Goal: Information Seeking & Learning: Learn about a topic

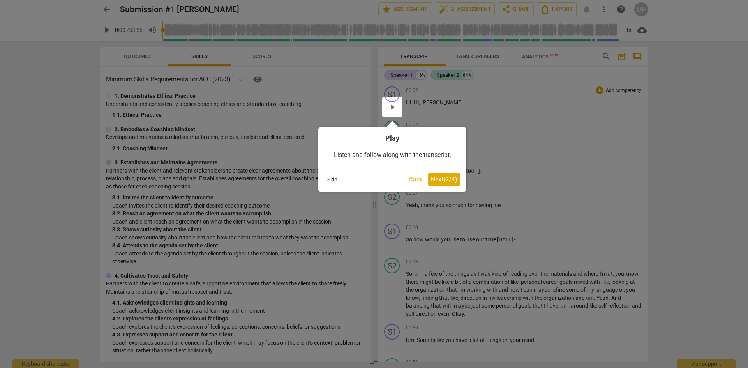
click at [391, 107] on div at bounding box center [392, 107] width 20 height 20
click at [395, 105] on div at bounding box center [392, 107] width 20 height 20
click at [450, 179] on span "Next ( 2 / 4 )" at bounding box center [444, 179] width 26 height 7
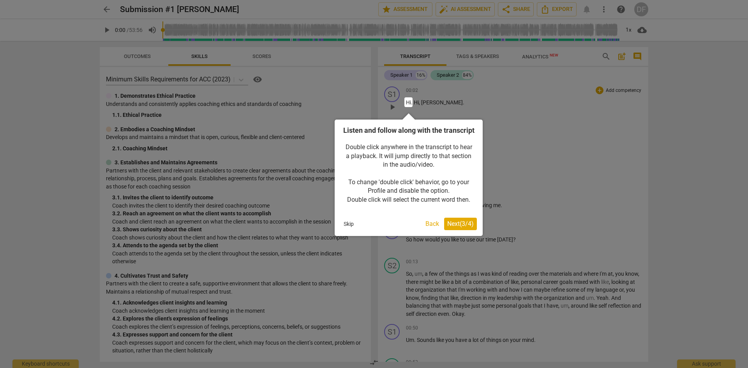
click at [450, 227] on span "Next ( 3 / 4 )" at bounding box center [460, 223] width 26 height 7
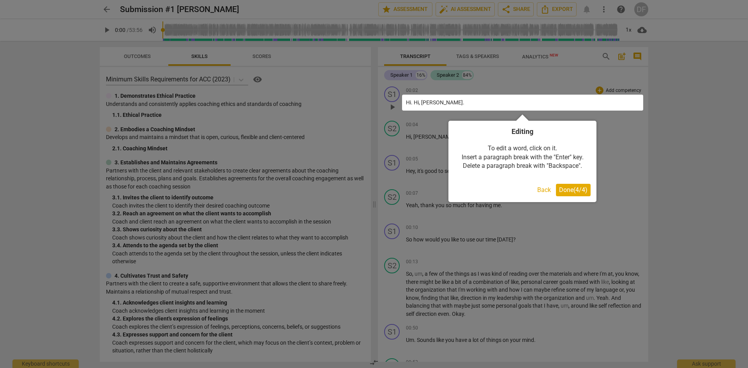
click at [574, 190] on span "Done ( 4 / 4 )" at bounding box center [573, 189] width 28 height 7
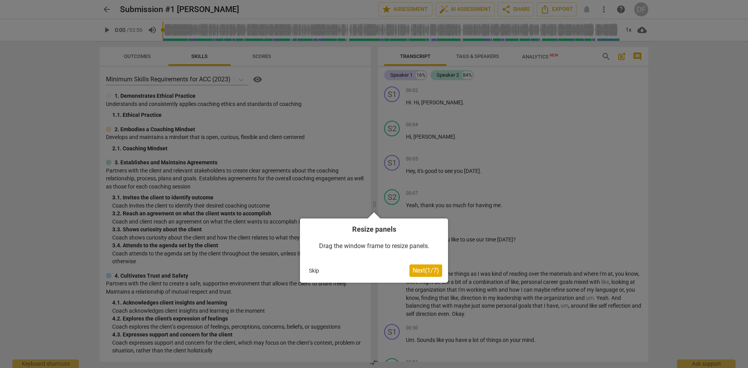
click at [419, 275] on button "Next ( 1 / 7 )" at bounding box center [425, 270] width 33 height 12
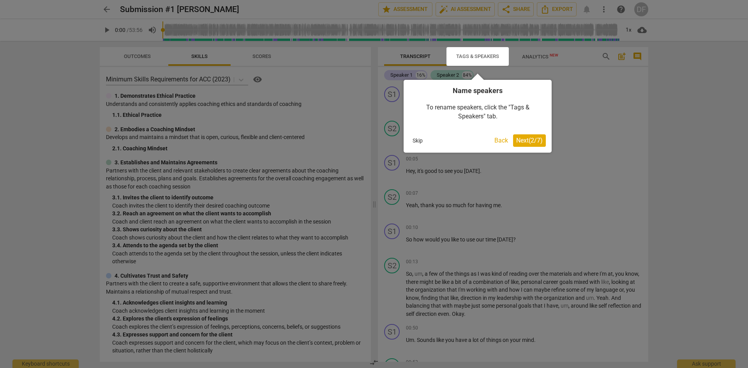
click at [520, 141] on span "Next ( 2 / 7 )" at bounding box center [529, 140] width 26 height 7
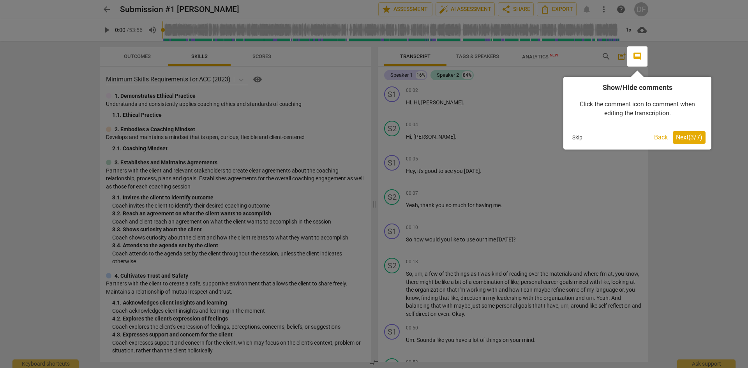
click at [683, 137] on span "Next ( 3 / 7 )" at bounding box center [688, 137] width 26 height 7
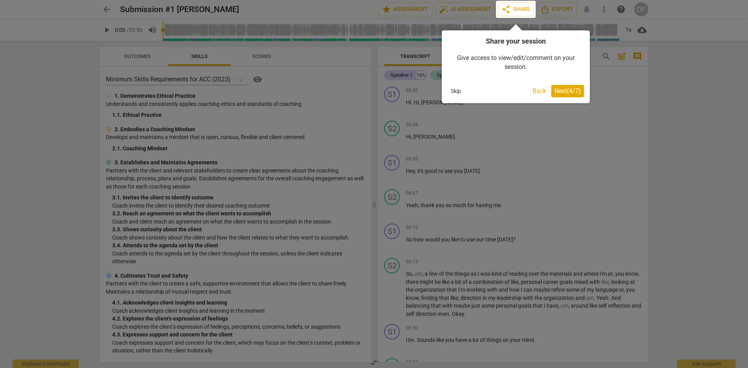
click at [561, 90] on span "Next ( 4 / 7 )" at bounding box center [567, 90] width 26 height 7
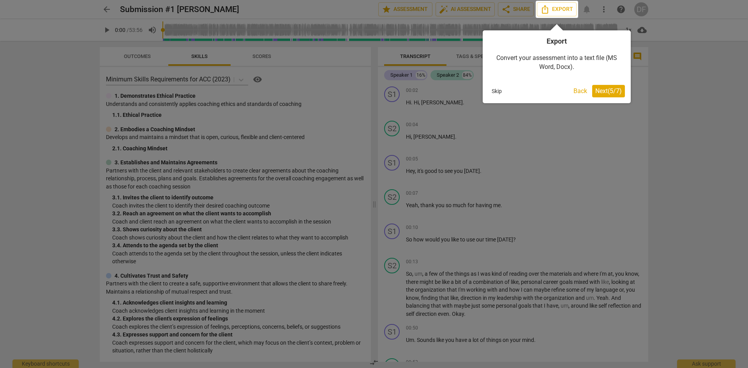
click at [602, 91] on span "Next ( 5 / 7 )" at bounding box center [608, 90] width 26 height 7
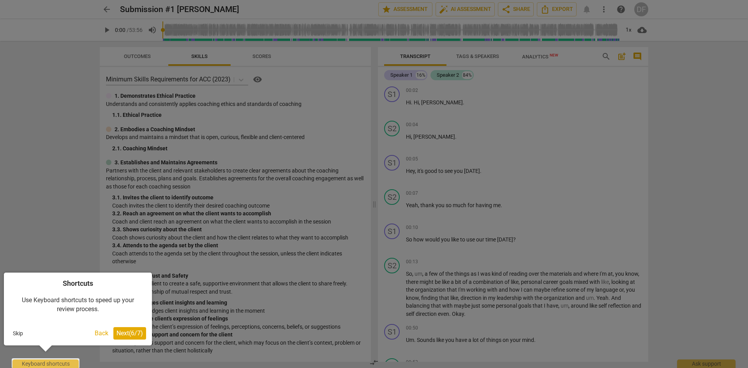
click at [122, 333] on span "Next ( 6 / 7 )" at bounding box center [129, 332] width 26 height 7
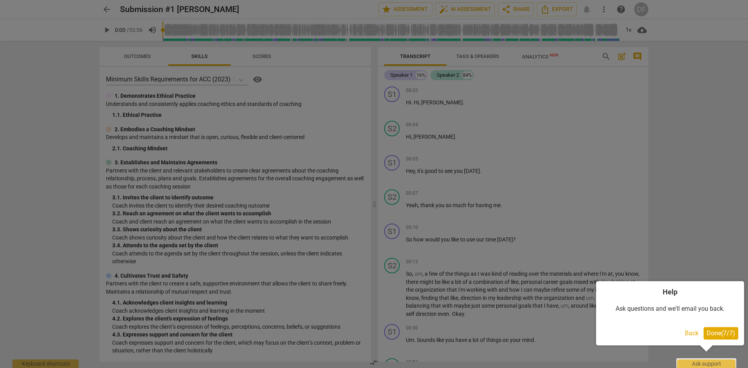
click at [712, 333] on span "Done ( 7 / 7 )" at bounding box center [720, 332] width 28 height 7
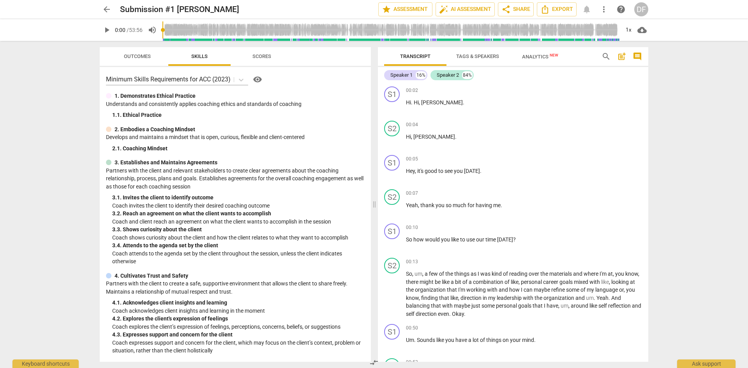
click at [260, 53] on span "Scores" at bounding box center [261, 56] width 19 height 6
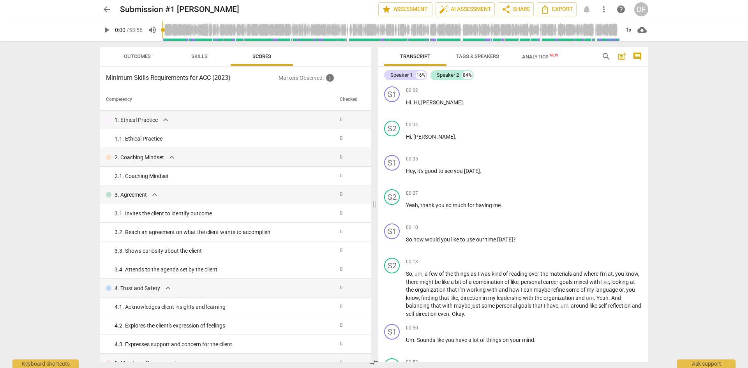
click at [199, 59] on span "Skills" at bounding box center [199, 56] width 35 height 11
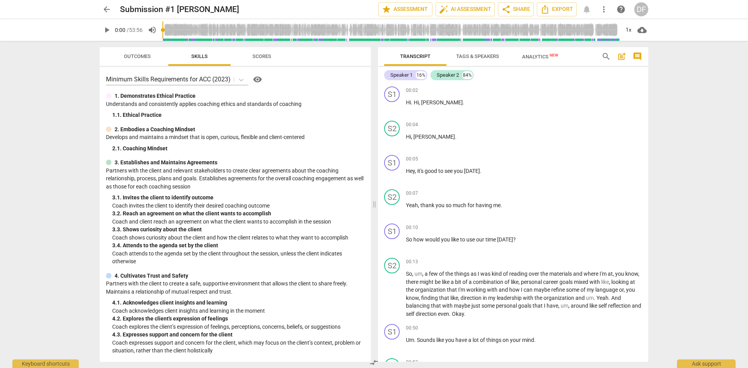
click at [124, 56] on span "Outcomes" at bounding box center [137, 56] width 27 height 6
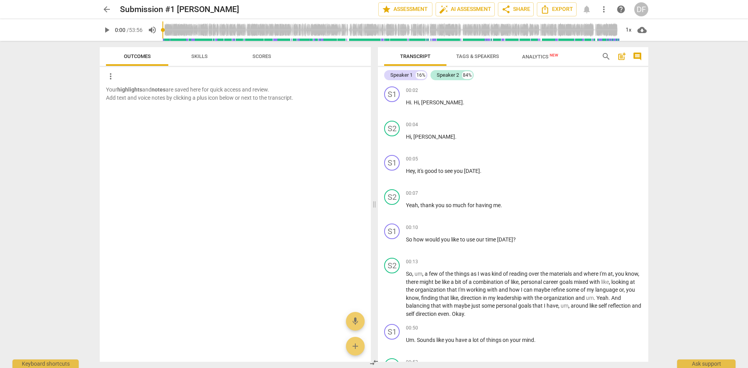
click at [105, 33] on span "play_arrow" at bounding box center [106, 29] width 9 height 9
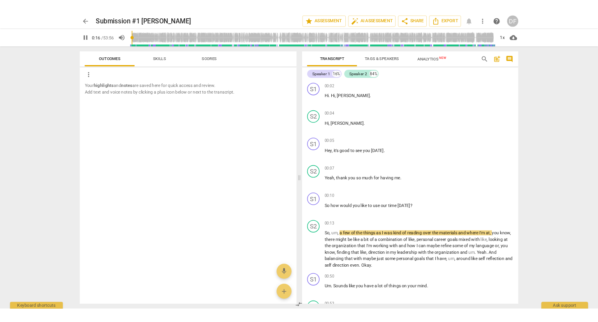
scroll to position [185, 0]
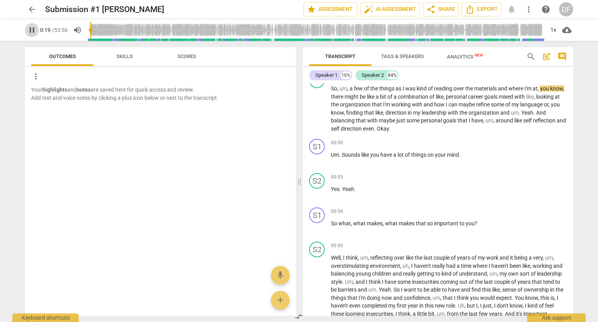
click at [29, 26] on span "pause" at bounding box center [31, 29] width 9 height 9
click at [30, 28] on span "play_arrow" at bounding box center [31, 29] width 9 height 9
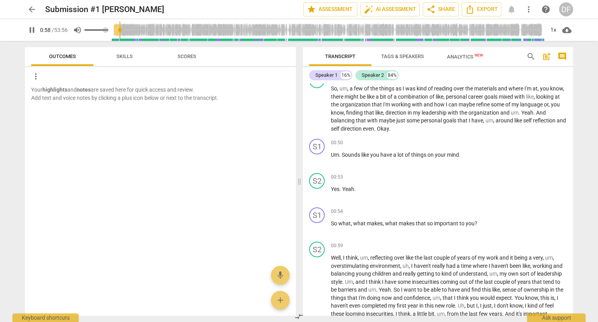
type input "59"
type input "0.92"
type input "59"
type input "0.9"
type input "59"
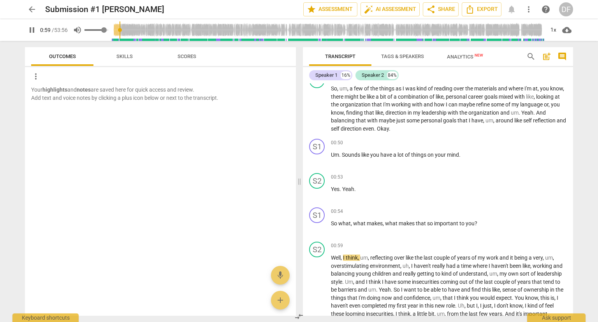
type input "0.87"
type input "59"
type input "0.83"
type input "59"
type input "0.82"
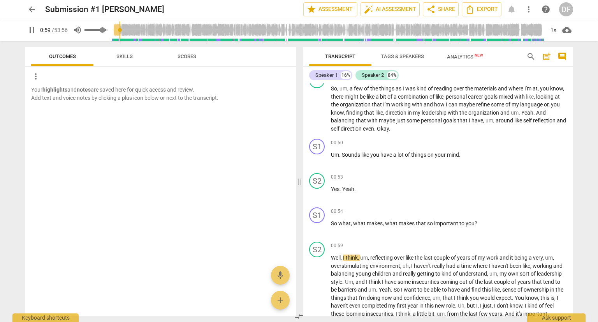
type input "60"
type input "0.82"
click at [104, 31] on input "range" at bounding box center [96, 30] width 24 height 2
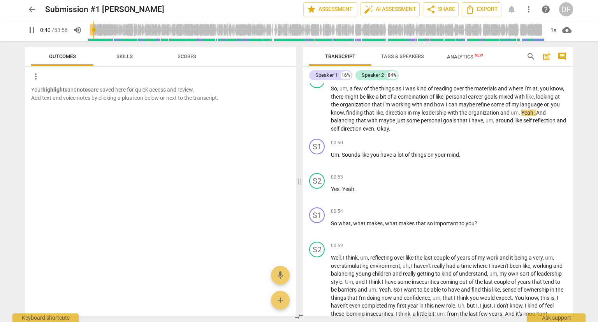
click at [95, 29] on input "range" at bounding box center [316, 30] width 457 height 25
click at [32, 33] on span "pause" at bounding box center [31, 29] width 9 height 9
click at [32, 33] on span "play_arrow" at bounding box center [31, 29] width 9 height 9
click at [32, 33] on span "pause" at bounding box center [31, 29] width 9 height 9
type input "51"
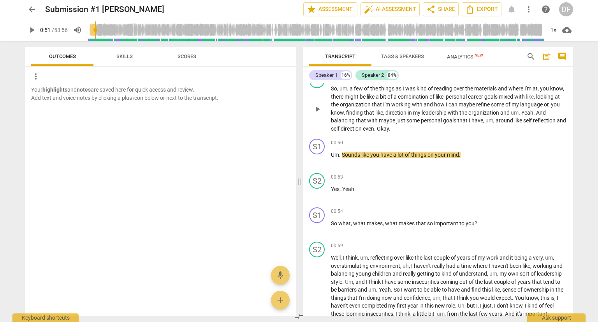
click at [389, 128] on span "Okay" at bounding box center [383, 128] width 12 height 6
click at [331, 153] on span "Um" at bounding box center [335, 154] width 8 height 6
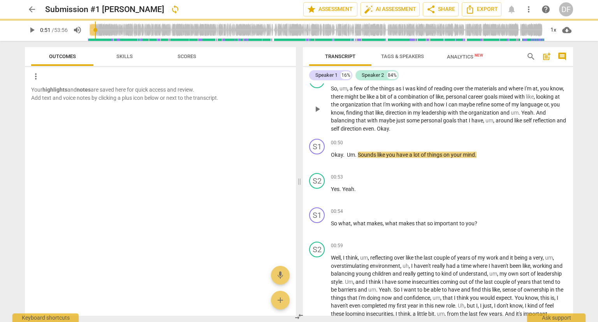
click at [429, 126] on p "So , um , a few of the things as I was kind of reading over the materials and w…" at bounding box center [449, 108] width 236 height 48
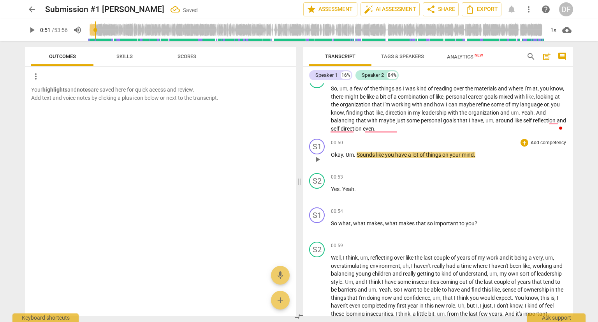
click at [343, 154] on span "." at bounding box center [344, 154] width 3 height 6
click at [93, 27] on input "range" at bounding box center [316, 30] width 457 height 25
click at [33, 32] on span "play_arrow" at bounding box center [31, 29] width 9 height 9
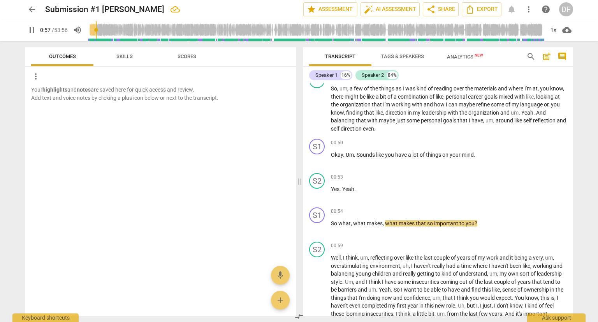
click at [31, 30] on span "pause" at bounding box center [31, 29] width 9 height 9
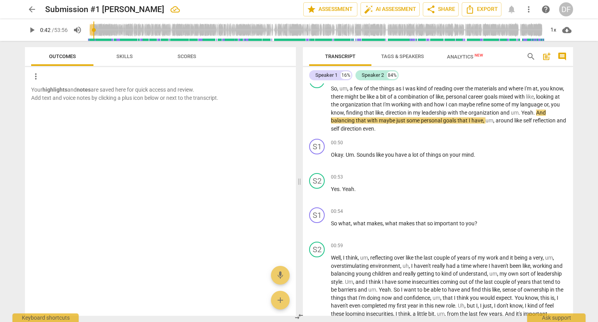
click at [95, 30] on input "range" at bounding box center [316, 30] width 457 height 25
click at [31, 30] on span "play_arrow" at bounding box center [31, 29] width 9 height 9
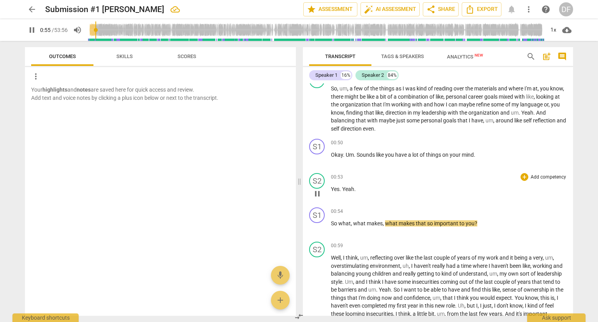
click at [341, 187] on span "." at bounding box center [340, 189] width 3 height 6
click at [31, 29] on span "pause" at bounding box center [31, 29] width 9 height 9
type input "58"
click at [331, 220] on span "So" at bounding box center [334, 223] width 7 height 6
drag, startPoint x: 341, startPoint y: 184, endPoint x: 364, endPoint y: 186, distance: 22.3
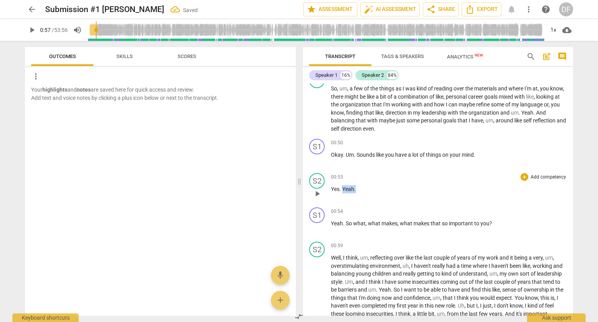
click at [364, 186] on p "Yes . Yeah ." at bounding box center [449, 189] width 236 height 8
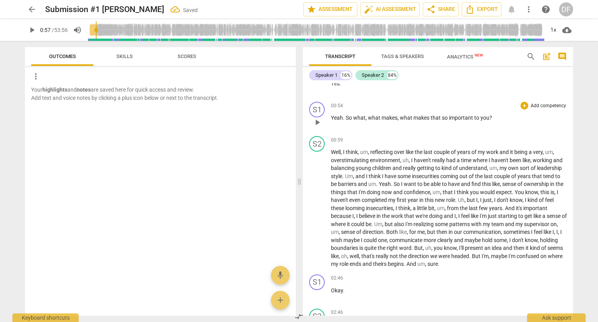
scroll to position [302, 0]
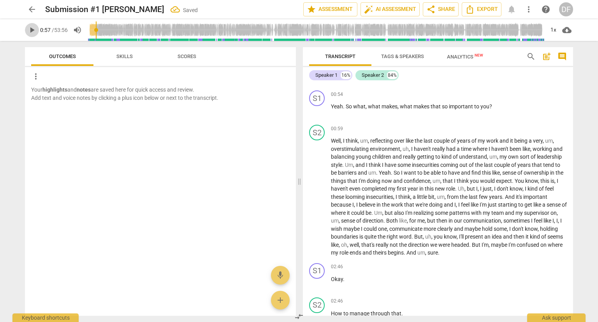
click at [31, 31] on span "play_arrow" at bounding box center [31, 29] width 9 height 9
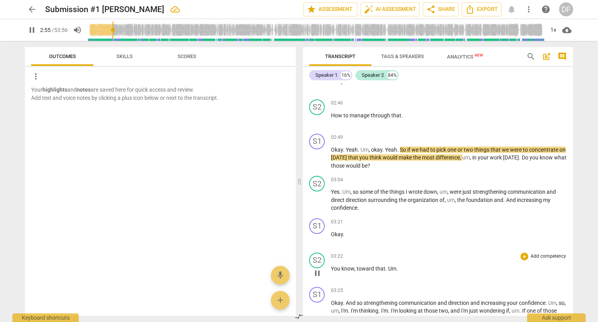
scroll to position [526, 0]
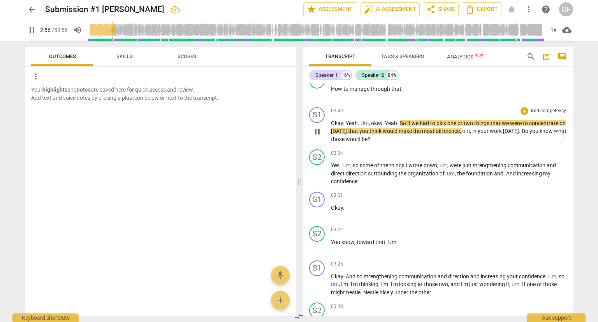
click at [358, 120] on span "." at bounding box center [359, 123] width 3 height 6
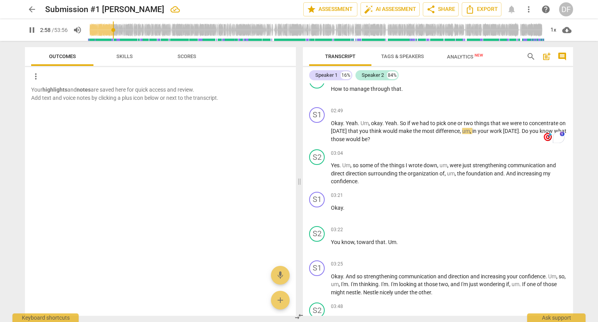
click at [33, 28] on span "pause" at bounding box center [31, 29] width 9 height 9
drag, startPoint x: 113, startPoint y: 31, endPoint x: 109, endPoint y: 30, distance: 4.1
click at [109, 30] on input "range" at bounding box center [316, 30] width 457 height 25
click at [32, 30] on span "play_arrow" at bounding box center [31, 29] width 9 height 9
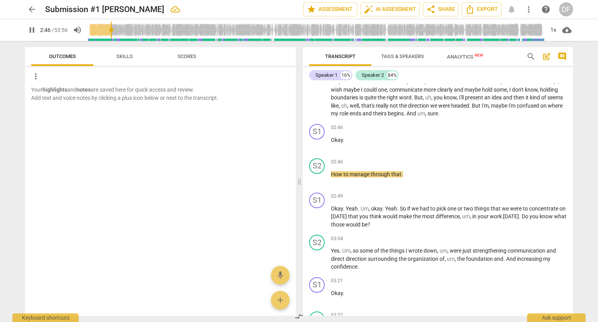
click at [31, 33] on span "pause" at bounding box center [31, 29] width 9 height 9
type input "167"
click at [331, 137] on span "Okay" at bounding box center [337, 140] width 12 height 6
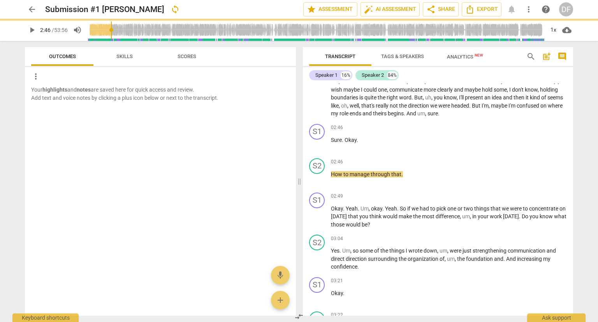
click at [524, 111] on p "Well , I think , um , reflecting over like the last couple of years of my work …" at bounding box center [449, 58] width 236 height 120
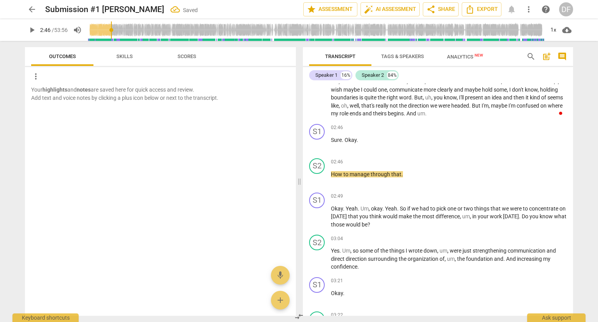
click at [31, 30] on span "play_arrow" at bounding box center [31, 29] width 9 height 9
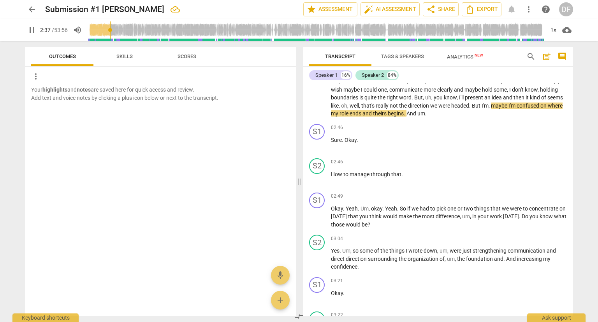
click at [111, 29] on input "range" at bounding box center [316, 30] width 457 height 25
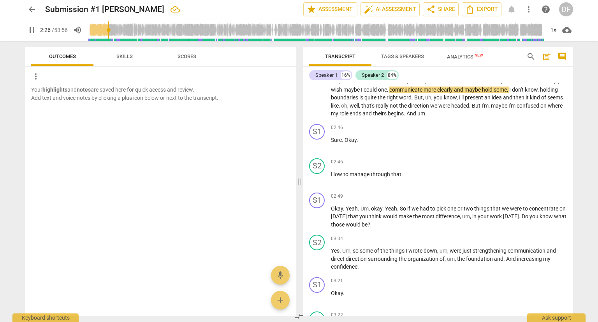
click at [110, 28] on input "range" at bounding box center [316, 30] width 457 height 25
click at [30, 29] on span "pause" at bounding box center [31, 29] width 9 height 9
click at [30, 29] on span "play_arrow" at bounding box center [31, 29] width 9 height 9
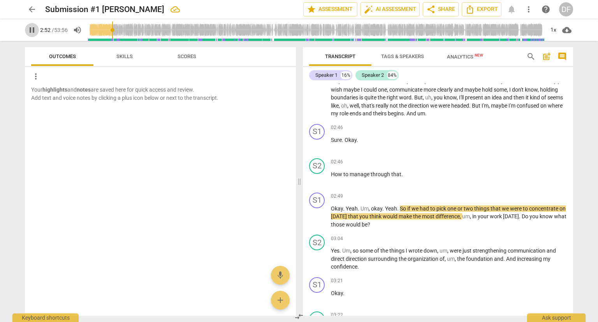
click at [30, 29] on span "pause" at bounding box center [31, 29] width 9 height 9
type input "173"
click at [346, 205] on span "Yeah" at bounding box center [352, 208] width 12 height 6
click at [34, 30] on span "play_arrow" at bounding box center [31, 29] width 9 height 9
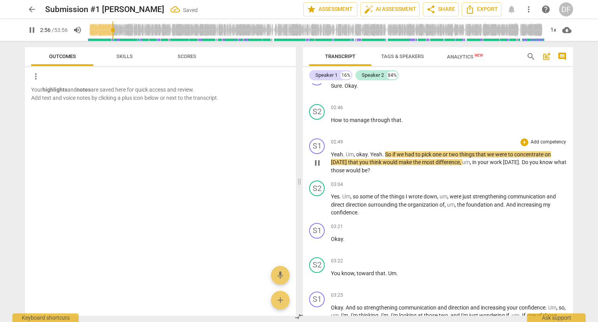
scroll to position [519, 0]
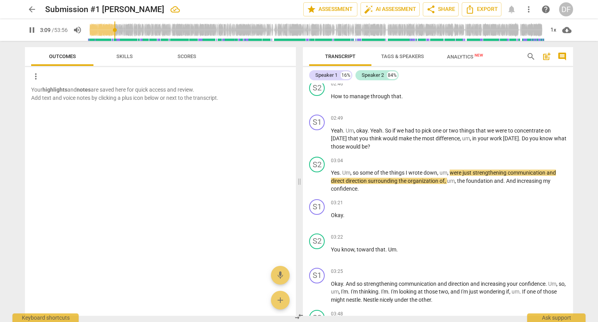
click at [34, 30] on span "pause" at bounding box center [31, 29] width 9 height 9
type input "190"
click at [503, 135] on span "Tomorrow" at bounding box center [511, 138] width 16 height 6
click at [28, 28] on span "play_arrow" at bounding box center [31, 29] width 9 height 9
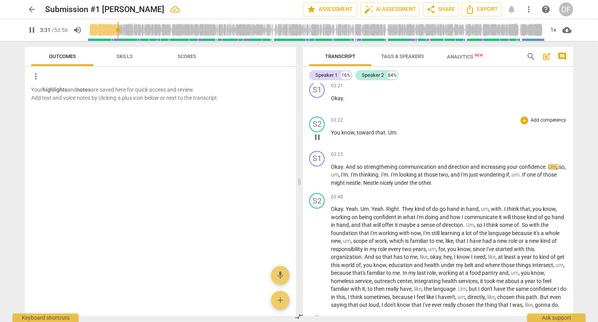
scroll to position [675, 0]
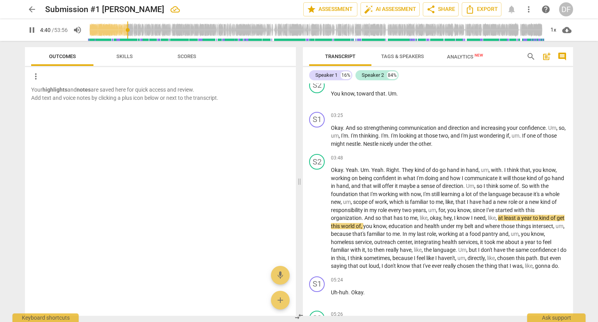
click at [30, 24] on button "pause" at bounding box center [32, 30] width 14 height 14
type input "281"
drag, startPoint x: 393, startPoint y: 213, endPoint x: 402, endPoint y: 214, distance: 8.6
click at [402, 215] on span "has" at bounding box center [399, 218] width 10 height 6
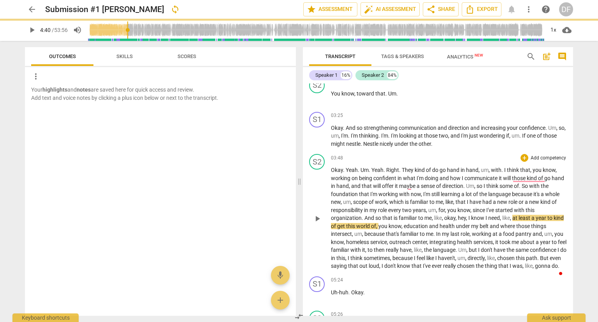
click at [422, 215] on span "to" at bounding box center [421, 218] width 6 height 6
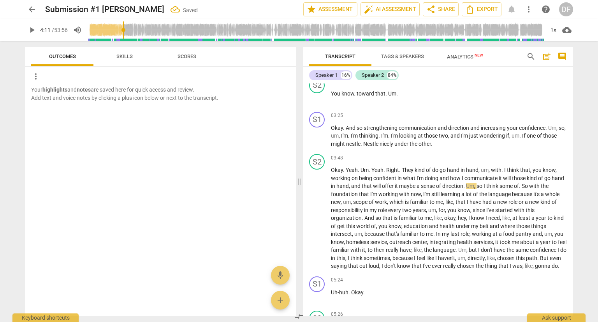
drag, startPoint x: 128, startPoint y: 30, endPoint x: 125, endPoint y: 31, distance: 4.0
click at [125, 31] on input "range" at bounding box center [316, 30] width 457 height 25
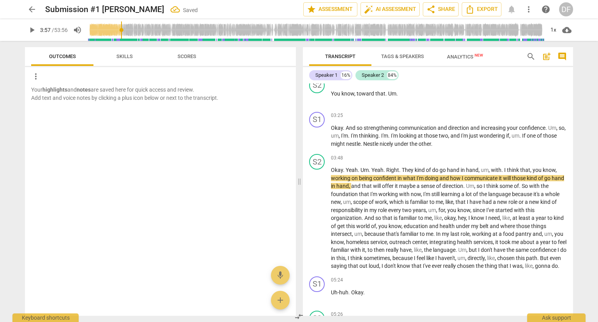
drag, startPoint x: 125, startPoint y: 31, endPoint x: 120, endPoint y: 30, distance: 5.1
click at [122, 31] on input "range" at bounding box center [316, 30] width 457 height 25
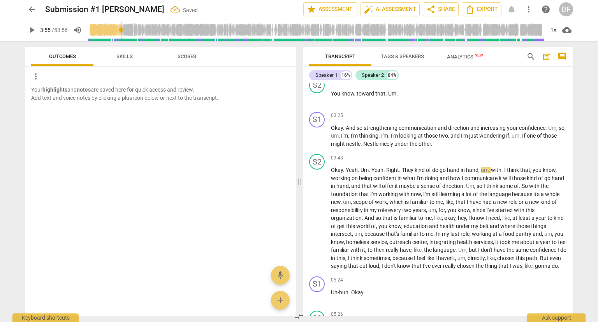
click at [32, 33] on span "play_arrow" at bounding box center [31, 29] width 9 height 9
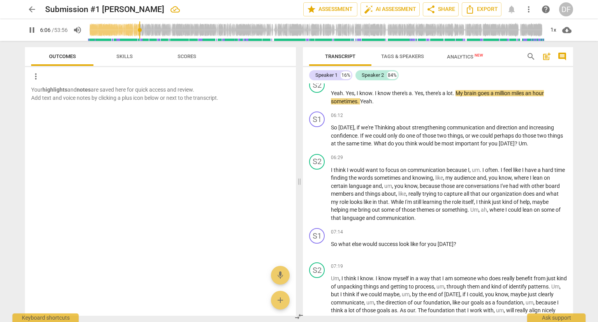
scroll to position [1001, 0]
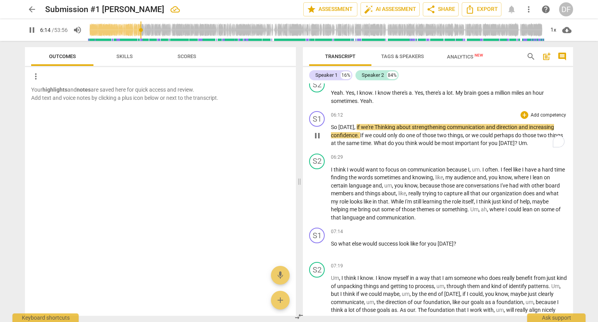
click at [375, 130] on span "Thinking" at bounding box center [386, 127] width 22 height 6
type input "377"
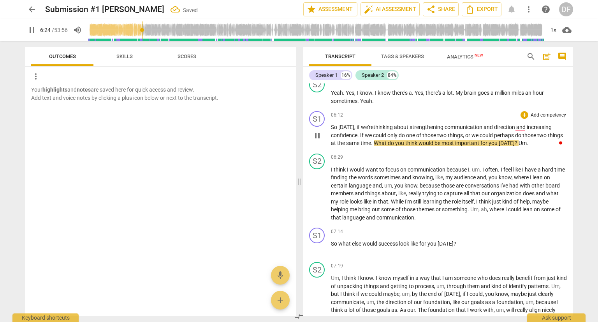
click at [454, 138] on span "things" at bounding box center [455, 135] width 15 height 6
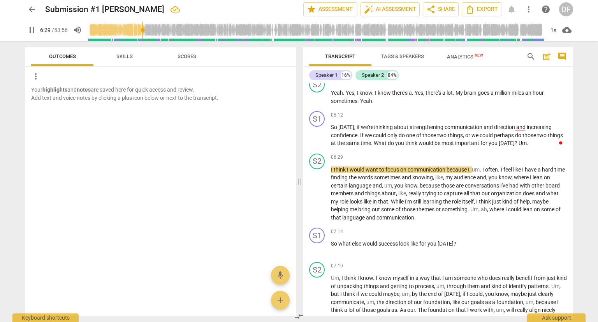
click at [33, 28] on span "pause" at bounding box center [31, 29] width 9 height 9
type input "390"
click at [332, 172] on span "I" at bounding box center [332, 169] width 3 height 6
click at [528, 146] on span "." at bounding box center [528, 143] width 2 height 6
click at [30, 30] on span "play_arrow" at bounding box center [31, 29] width 9 height 9
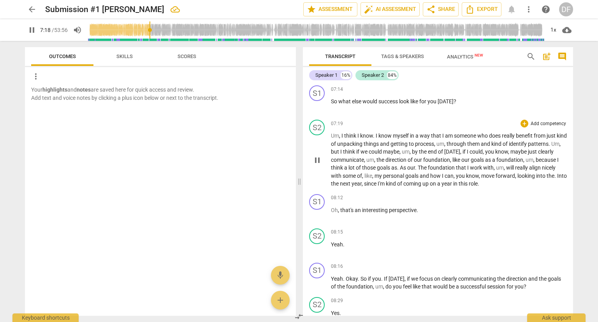
scroll to position [1156, 0]
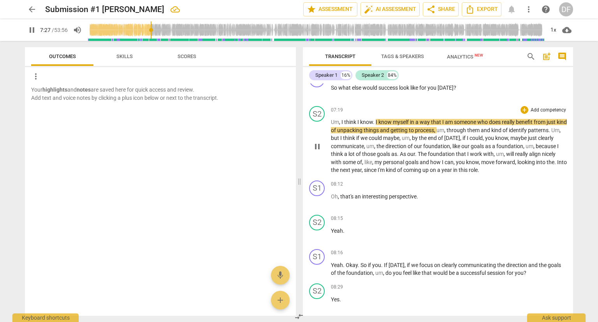
click at [355, 125] on span "think" at bounding box center [350, 122] width 13 height 6
type input "450"
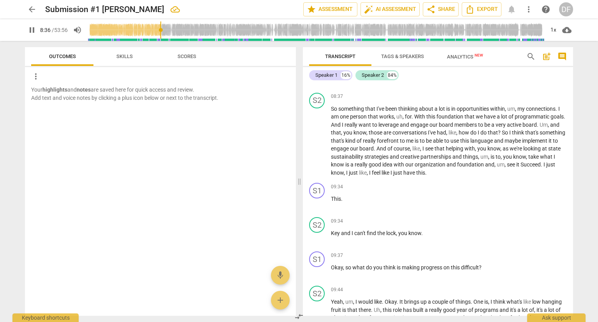
scroll to position [1429, 0]
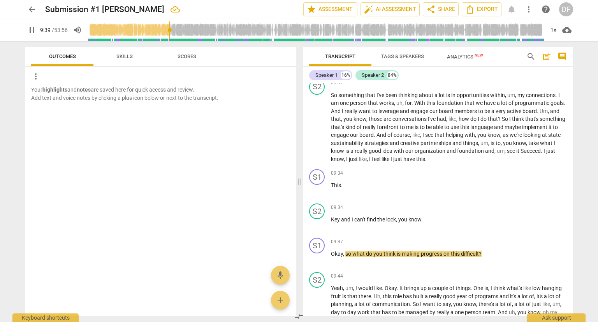
click at [34, 28] on span "pause" at bounding box center [31, 29] width 9 height 9
type input "579"
click at [333, 220] on span "Key" at bounding box center [336, 219] width 10 height 6
drag, startPoint x: 346, startPoint y: 186, endPoint x: 329, endPoint y: 185, distance: 17.6
click at [329, 185] on div "S1 play_arrow pause 09:34 + Add competency keyboard_arrow_right This ." at bounding box center [438, 183] width 270 height 34
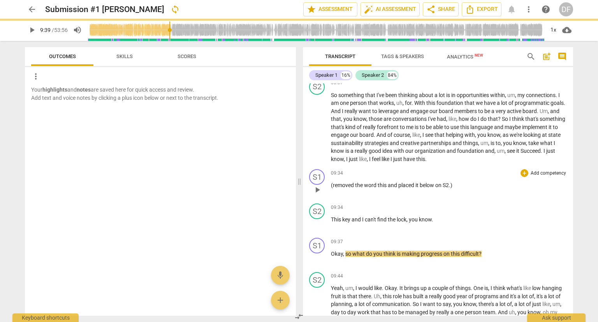
click at [333, 186] on p "(removed the word this and placed it below on S2.)" at bounding box center [449, 185] width 236 height 8
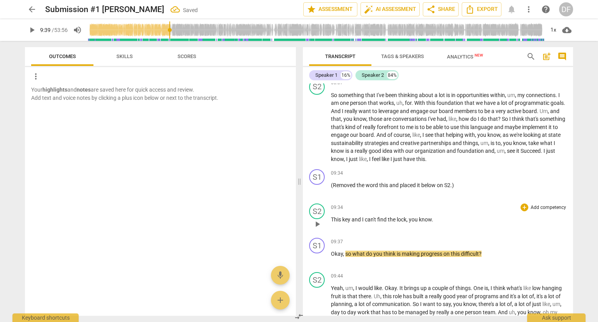
click at [383, 218] on span "find" at bounding box center [382, 219] width 11 height 6
drag, startPoint x: 170, startPoint y: 30, endPoint x: 165, endPoint y: 29, distance: 5.2
click at [165, 29] on input "range" at bounding box center [316, 30] width 457 height 25
click at [32, 33] on span "play_arrow" at bounding box center [31, 29] width 9 height 9
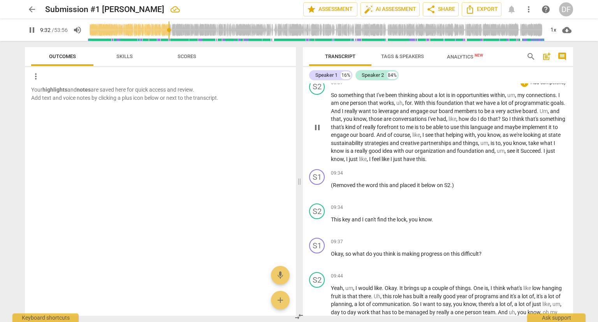
click at [521, 154] on span "Succeed" at bounding box center [531, 151] width 20 height 6
type input "574"
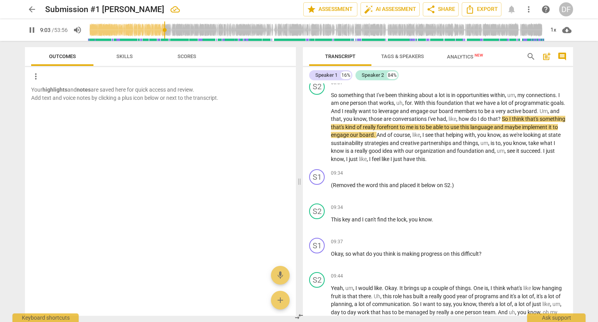
drag, startPoint x: 172, startPoint y: 29, endPoint x: 165, endPoint y: 29, distance: 6.2
click at [165, 29] on input "range" at bounding box center [316, 30] width 457 height 25
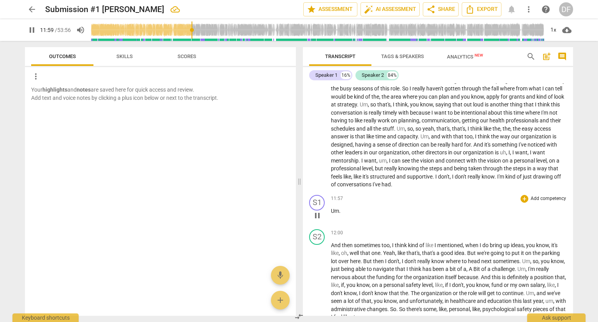
scroll to position [1624, 0]
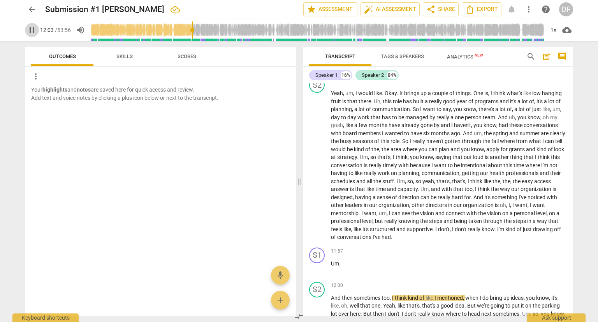
click at [30, 29] on span "pause" at bounding box center [31, 29] width 9 height 9
type input "723"
click at [478, 239] on p "Yeah , um , I would like . Okay . It brings up a couple of things . One is , I …" at bounding box center [449, 165] width 236 height 152
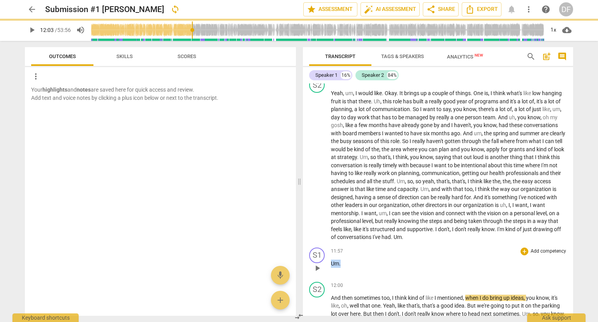
drag, startPoint x: 341, startPoint y: 266, endPoint x: 330, endPoint y: 262, distance: 12.2
click at [330, 262] on div "S1 play_arrow pause 11:57 + Add competency keyboard_arrow_right Um ." at bounding box center [438, 261] width 270 height 34
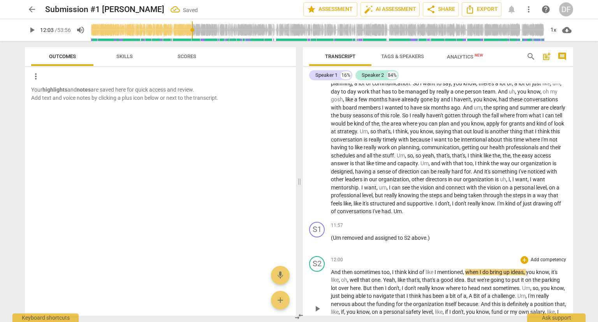
scroll to position [1662, 0]
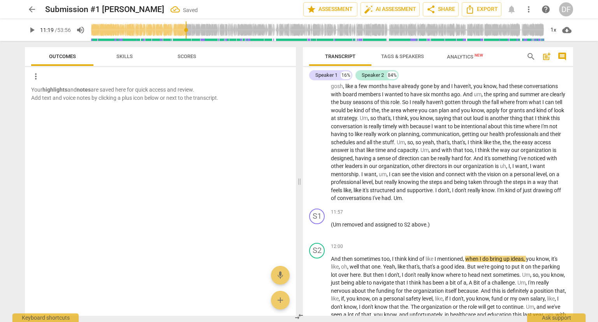
drag, startPoint x: 193, startPoint y: 30, endPoint x: 185, endPoint y: 27, distance: 9.0
click at [186, 27] on input "range" at bounding box center [318, 30] width 454 height 25
click at [36, 30] on span "play_arrow" at bounding box center [31, 29] width 9 height 9
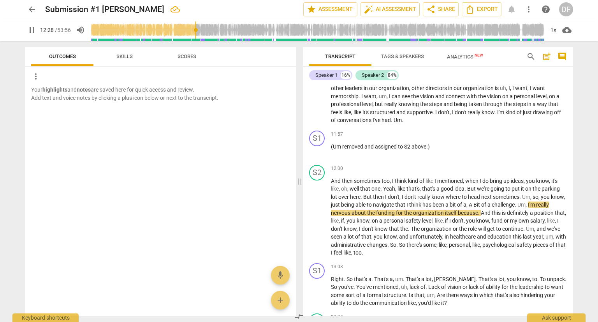
click at [31, 30] on span "pause" at bounding box center [31, 29] width 9 height 9
type input "749"
click at [473, 204] on span "A" at bounding box center [471, 204] width 5 height 6
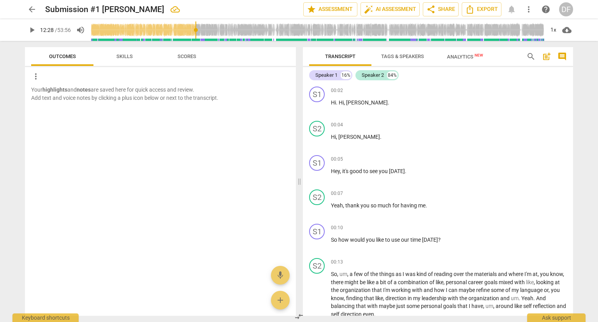
scroll to position [1740, 0]
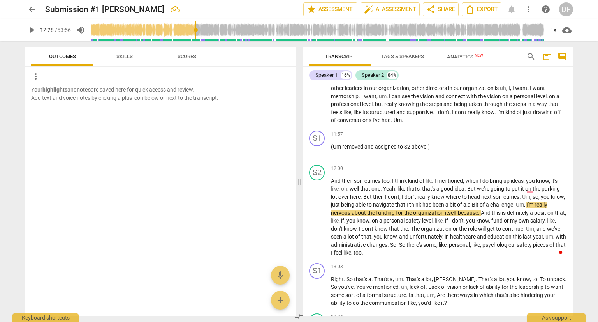
click at [480, 204] on span "Bit" at bounding box center [476, 204] width 8 height 6
click at [32, 31] on span "play_arrow" at bounding box center [31, 29] width 9 height 9
click at [35, 30] on span "pause" at bounding box center [31, 29] width 9 height 9
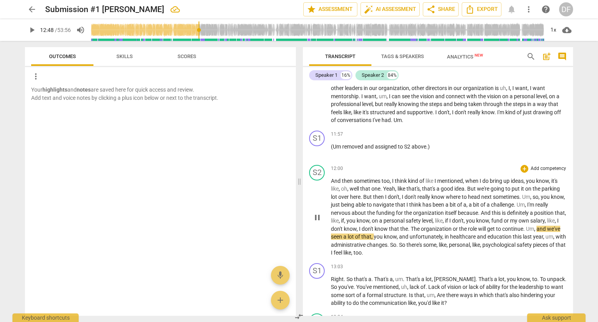
type input "769"
click at [519, 222] on span "my" at bounding box center [514, 220] width 9 height 6
click at [31, 32] on span "play_arrow" at bounding box center [31, 29] width 9 height 9
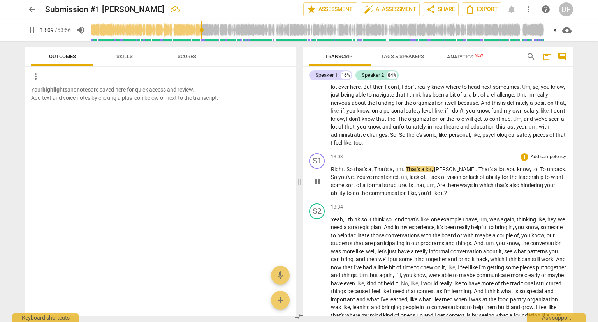
scroll to position [1857, 0]
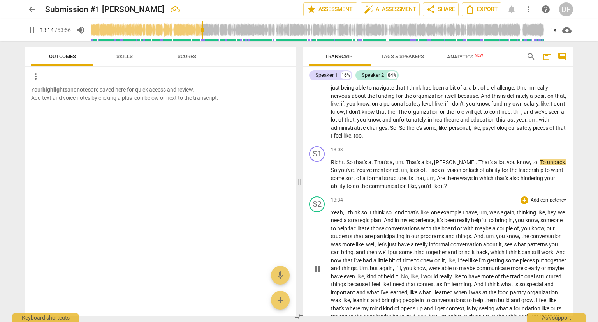
click at [434, 204] on div "13:34 + Add competency keyboard_arrow_right" at bounding box center [449, 200] width 236 height 8
drag, startPoint x: 202, startPoint y: 32, endPoint x: 198, endPoint y: 30, distance: 4.7
click at [198, 30] on input "range" at bounding box center [318, 30] width 454 height 25
click at [347, 163] on span "So" at bounding box center [350, 162] width 7 height 6
click at [34, 32] on span "pause" at bounding box center [31, 29] width 9 height 9
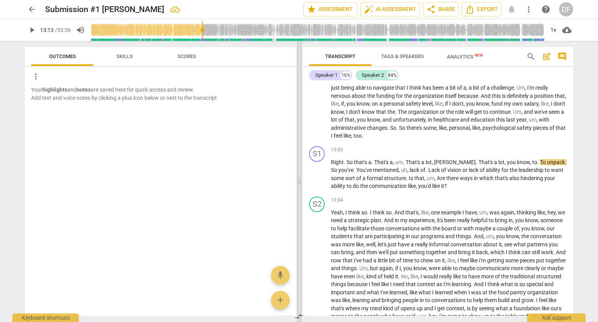
type input "794"
drag, startPoint x: 347, startPoint y: 162, endPoint x: 332, endPoint y: 160, distance: 15.4
click at [332, 160] on p "Right . So that's a . That's a , um . That's a lot , [PERSON_NAME] . That's a l…" at bounding box center [449, 174] width 236 height 32
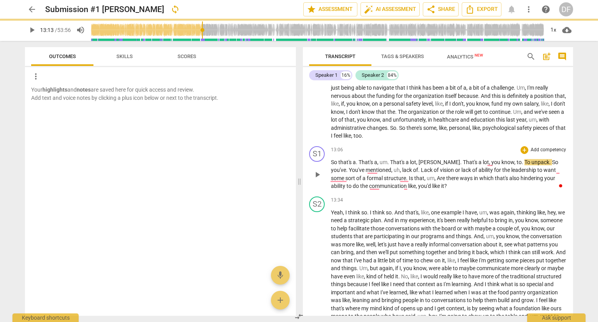
click at [31, 32] on span "play_arrow" at bounding box center [31, 29] width 9 height 9
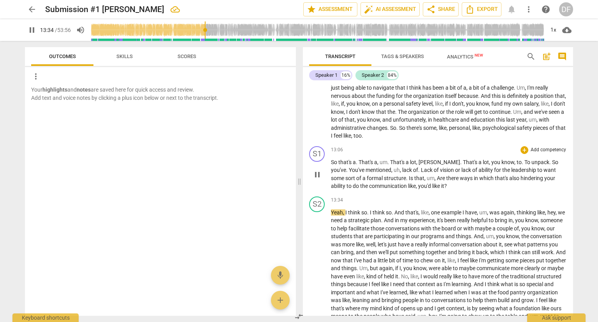
click at [416, 187] on span "," at bounding box center [417, 186] width 2 height 6
type input "816"
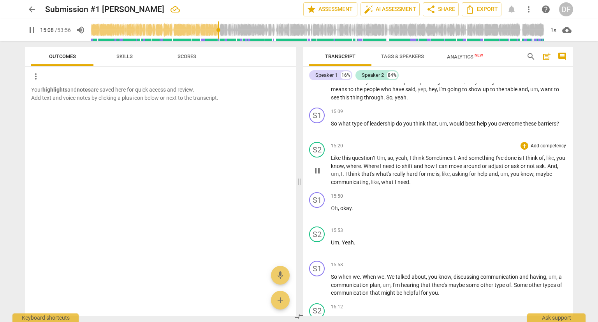
scroll to position [2091, 0]
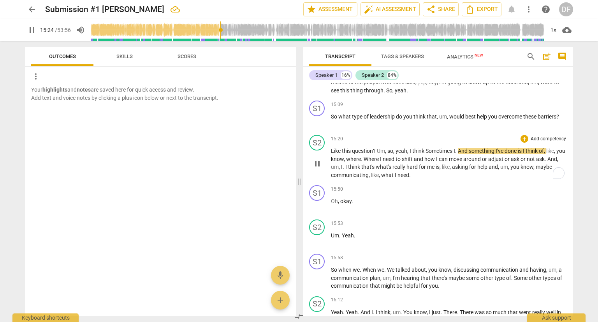
click at [376, 150] on span "?" at bounding box center [375, 151] width 4 height 6
type input "926"
drag, startPoint x: 221, startPoint y: 30, endPoint x: 216, endPoint y: 30, distance: 4.7
click at [216, 30] on input "range" at bounding box center [318, 30] width 454 height 25
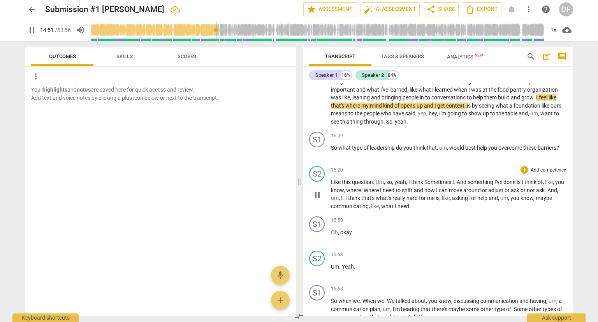
scroll to position [2052, 0]
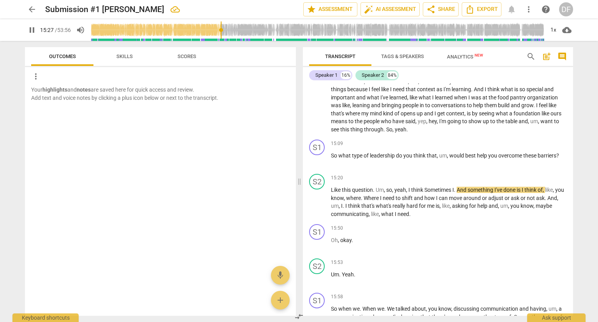
click at [32, 30] on span "pause" at bounding box center [31, 29] width 9 height 9
type input "928"
click at [427, 189] on span "Sometimes" at bounding box center [438, 189] width 28 height 6
click at [35, 28] on span "play_arrow" at bounding box center [31, 29] width 9 height 9
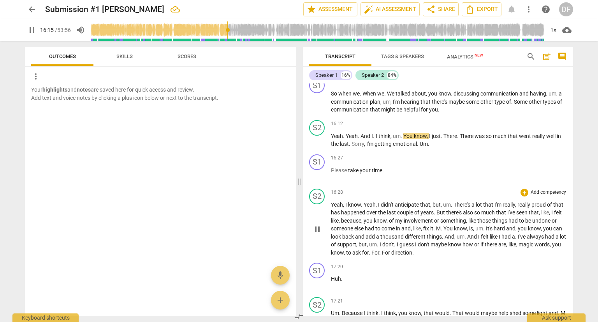
scroll to position [2285, 0]
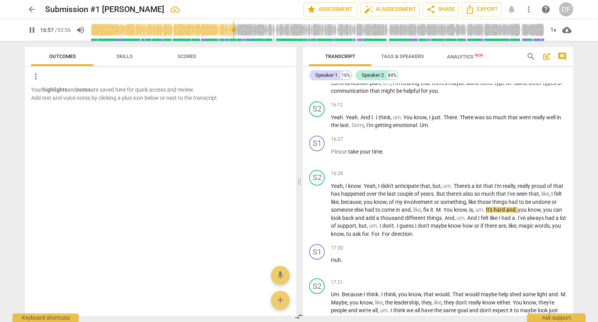
click at [30, 32] on span "pause" at bounding box center [31, 29] width 9 height 9
click at [232, 30] on input "range" at bounding box center [318, 30] width 454 height 25
click at [30, 30] on span "play_arrow" at bounding box center [31, 29] width 9 height 9
click at [33, 26] on span "pause" at bounding box center [31, 29] width 9 height 9
type input "1014"
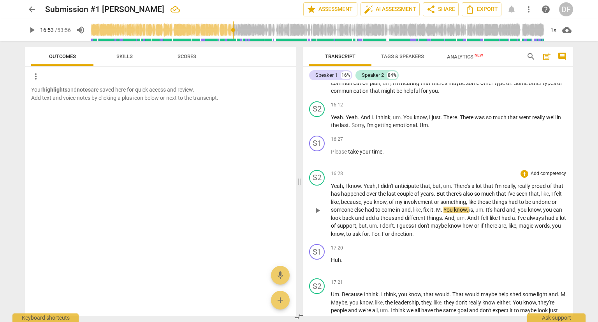
click at [438, 208] on span "M" at bounding box center [438, 209] width 5 height 6
click at [445, 209] on span ". (S1-Umm hmm)" at bounding box center [453, 209] width 40 height 6
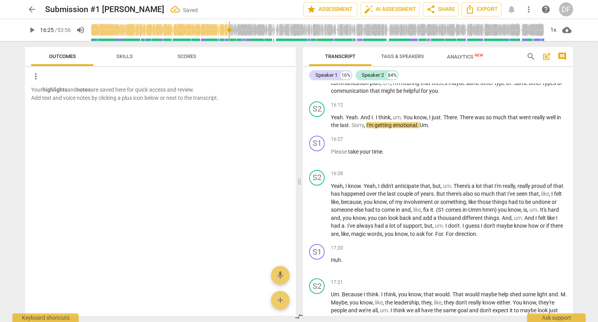
click at [230, 30] on input "range" at bounding box center [318, 30] width 454 height 25
click at [35, 30] on span "play_arrow" at bounding box center [31, 29] width 9 height 9
click at [31, 30] on span "pause" at bounding box center [31, 29] width 9 height 9
type input "1041"
click at [439, 206] on span "(S1" at bounding box center [440, 209] width 9 height 6
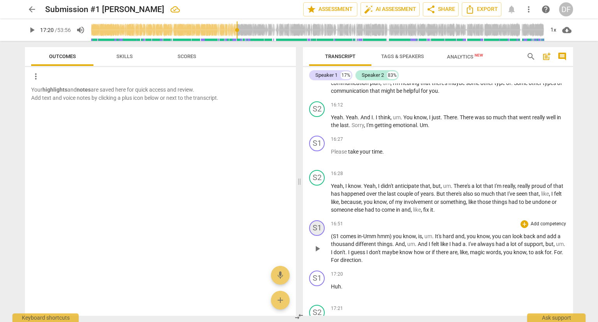
click at [319, 226] on div "S1" at bounding box center [317, 228] width 16 height 16
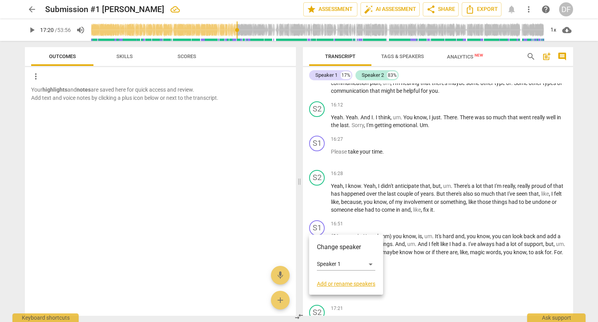
click at [425, 245] on div at bounding box center [299, 161] width 598 height 322
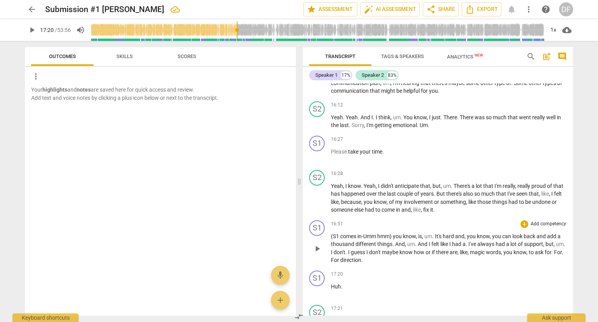
click at [436, 233] on span "It's" at bounding box center [439, 236] width 8 height 6
click at [394, 234] on span "you" at bounding box center [398, 236] width 10 height 6
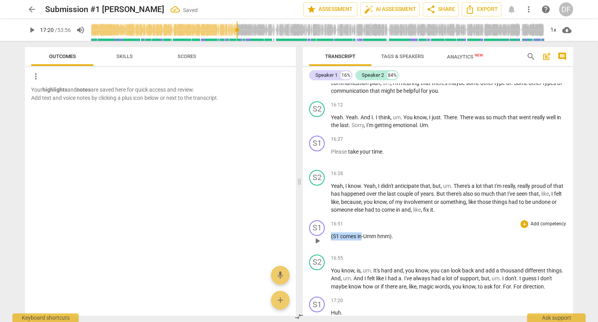
drag, startPoint x: 362, startPoint y: 237, endPoint x: 324, endPoint y: 237, distance: 38.2
click at [324, 237] on div "S1 play_arrow pause 16:51 + Add competency keyboard_arrow_right (S1 comes in-Um…" at bounding box center [438, 234] width 270 height 34
click at [369, 234] on p "-Umm hmm) ." at bounding box center [449, 236] width 236 height 8
click at [332, 236] on span "-Umm" at bounding box center [339, 236] width 16 height 6
click at [361, 236] on p "Umm hmm)" at bounding box center [449, 236] width 236 height 8
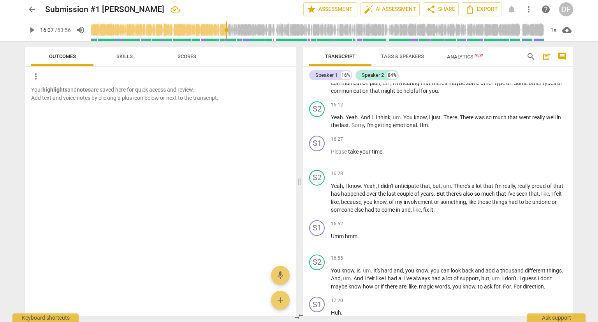
drag, startPoint x: 238, startPoint y: 29, endPoint x: 227, endPoint y: 27, distance: 11.1
click at [227, 27] on input "range" at bounding box center [318, 30] width 454 height 25
click at [225, 30] on input "range" at bounding box center [318, 30] width 454 height 25
click at [33, 32] on span "play_arrow" at bounding box center [31, 29] width 9 height 9
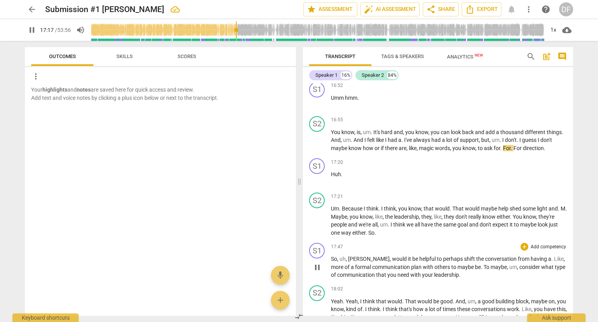
scroll to position [2441, 0]
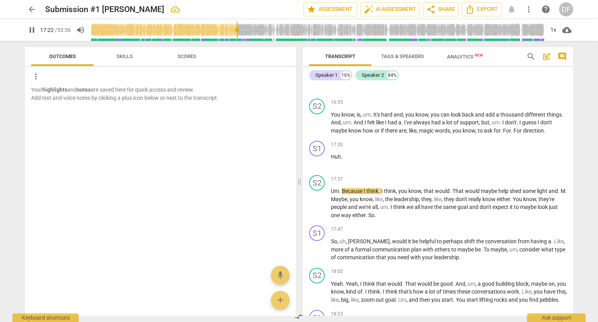
click at [33, 28] on span "pause" at bounding box center [31, 29] width 9 height 9
type input "1043"
click at [332, 156] on span "Huh" at bounding box center [336, 156] width 10 height 6
click at [33, 28] on span "play_arrow" at bounding box center [31, 29] width 9 height 9
click at [29, 33] on span "pause" at bounding box center [31, 29] width 9 height 9
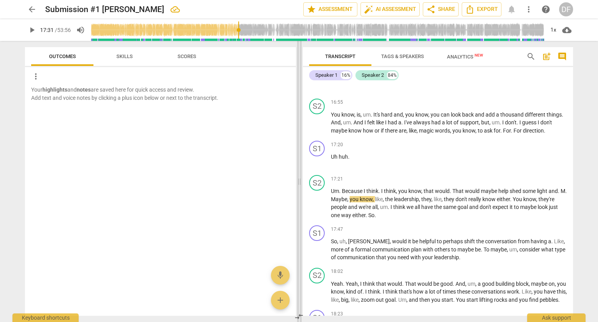
type input "1052"
drag, startPoint x: 338, startPoint y: 197, endPoint x: 330, endPoint y: 197, distance: 7.4
click at [330, 197] on div "S2 play_arrow pause 17:21 + Add competency keyboard_arrow_right Um . Because I …" at bounding box center [438, 197] width 270 height 50
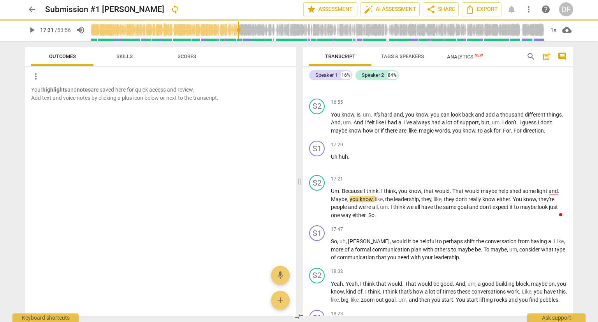
click at [27, 32] on span "play_arrow" at bounding box center [31, 29] width 9 height 9
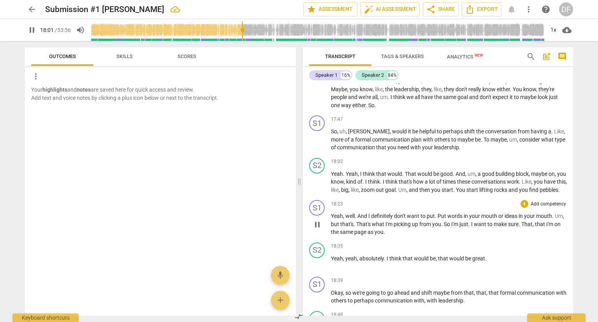
scroll to position [2597, 0]
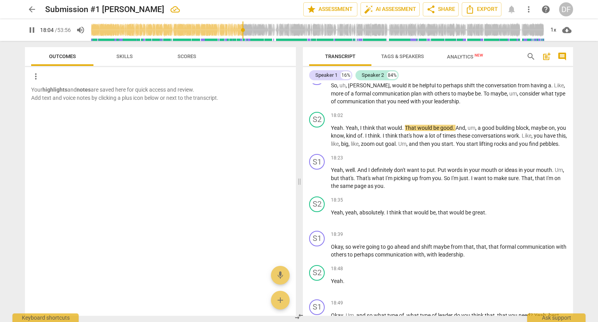
click at [30, 28] on span "pause" at bounding box center [31, 29] width 9 height 9
click at [28, 32] on span "play_arrow" at bounding box center [31, 29] width 9 height 9
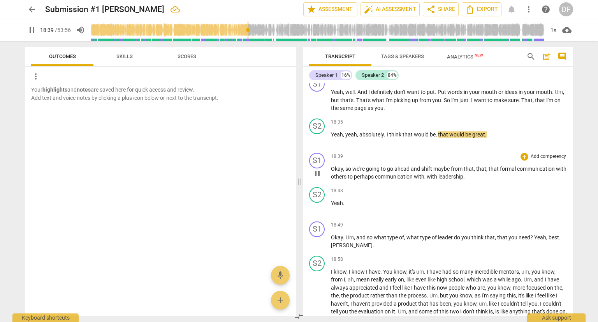
scroll to position [2714, 0]
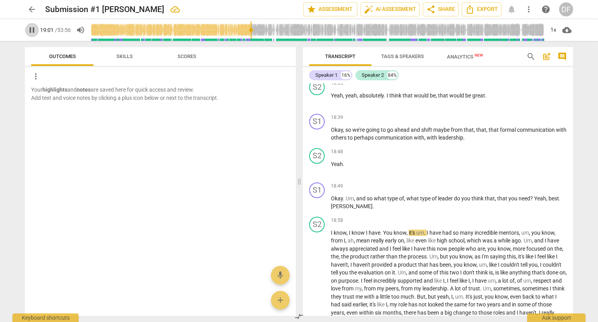
click at [35, 29] on span "pause" at bounding box center [31, 29] width 9 height 9
type input "1141"
drag, startPoint x: 547, startPoint y: 204, endPoint x: 529, endPoint y: 201, distance: 18.2
click at [529, 201] on p "Okay . Um , and so what type of , what type of leader do you think that , that …" at bounding box center [449, 202] width 236 height 16
click at [563, 201] on span "." at bounding box center [564, 198] width 2 height 6
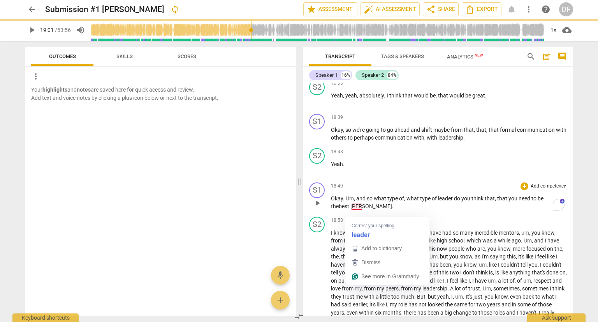
click at [354, 209] on span "[PERSON_NAME]" at bounding box center [371, 206] width 42 height 6
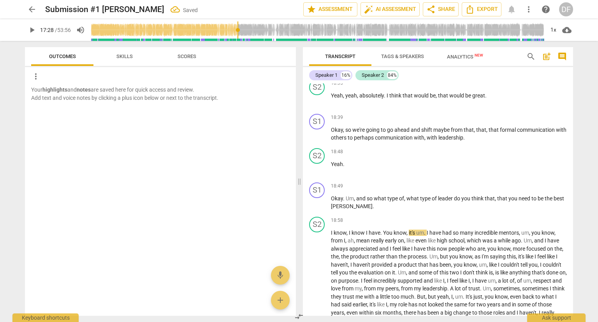
drag, startPoint x: 250, startPoint y: 30, endPoint x: 238, endPoint y: 31, distance: 11.8
click at [238, 31] on input "range" at bounding box center [318, 30] width 454 height 25
click at [31, 32] on span "play_arrow" at bounding box center [31, 29] width 9 height 9
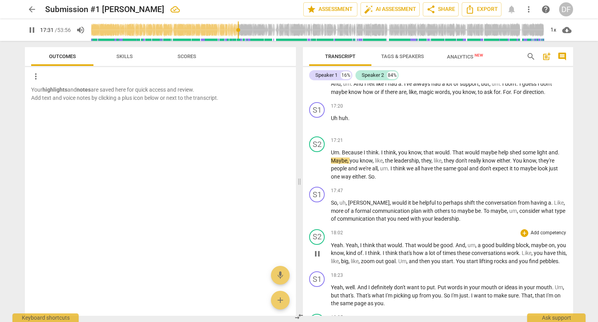
scroll to position [2466, 0]
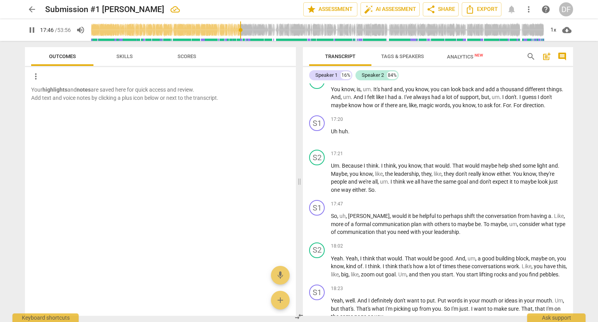
click at [30, 25] on button "pause" at bounding box center [32, 30] width 14 height 14
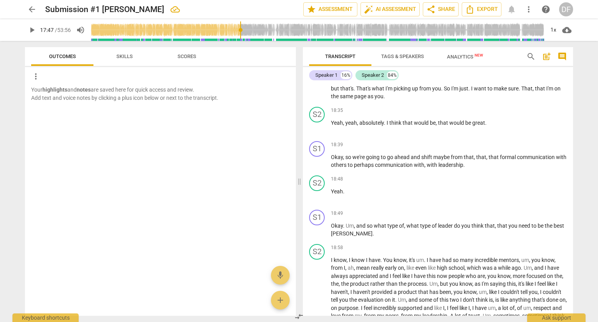
scroll to position [2700, 0]
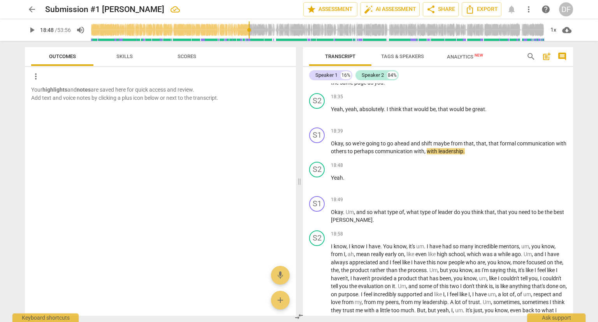
drag, startPoint x: 240, startPoint y: 30, endPoint x: 250, endPoint y: 28, distance: 9.5
click at [250, 28] on input "range" at bounding box center [318, 30] width 454 height 25
click at [30, 27] on span "play_arrow" at bounding box center [31, 29] width 9 height 9
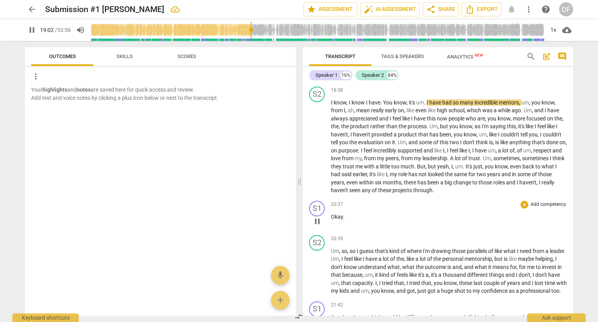
scroll to position [2856, 0]
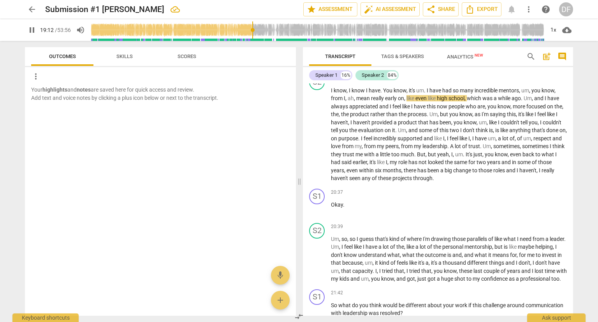
click at [32, 30] on span "pause" at bounding box center [31, 29] width 9 height 9
type input "1152"
click at [345, 101] on span "," at bounding box center [346, 98] width 2 height 6
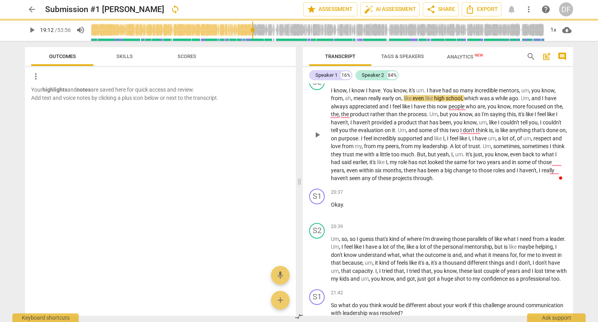
click at [352, 101] on span "," at bounding box center [352, 98] width 2 height 6
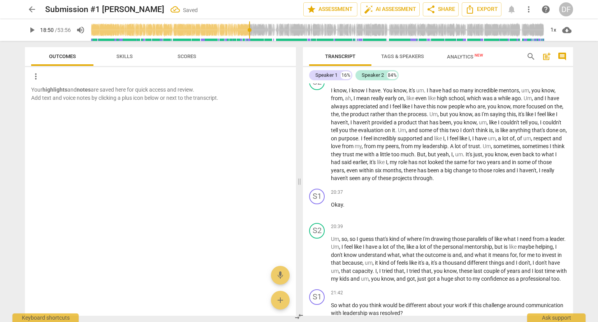
click at [250, 29] on input "range" at bounding box center [318, 30] width 454 height 25
click at [26, 30] on span "play_arrow" at bounding box center [32, 29] width 14 height 9
type input "1174"
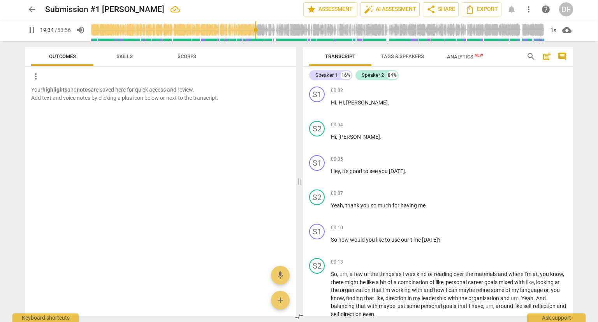
scroll to position [2856, 0]
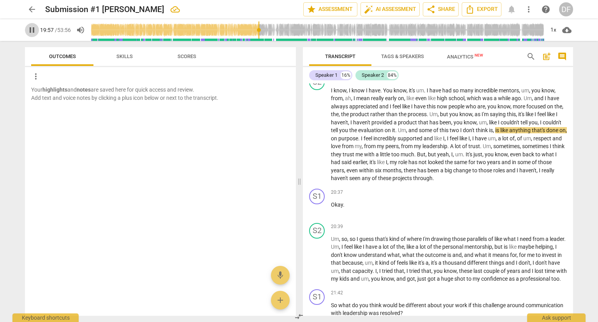
click at [32, 33] on span "pause" at bounding box center [31, 29] width 9 height 9
type input "1198"
click at [460, 133] on span "two" at bounding box center [455, 130] width 11 height 6
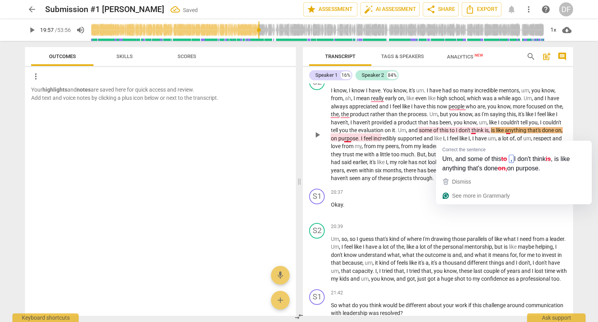
click at [456, 133] on span "to" at bounding box center [453, 130] width 6 height 6
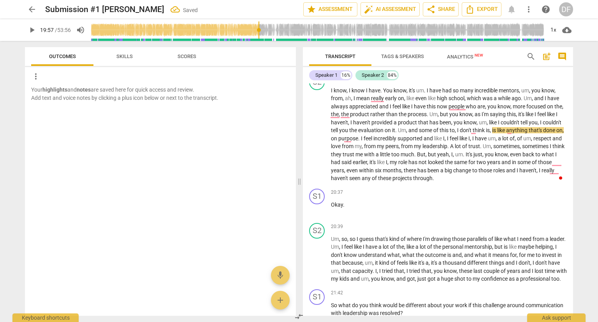
click at [34, 27] on span "play_arrow" at bounding box center [31, 29] width 9 height 9
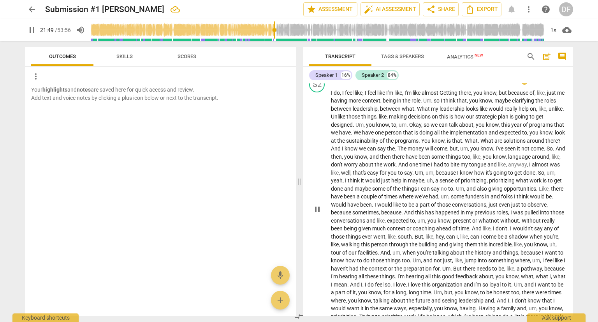
scroll to position [3089, 0]
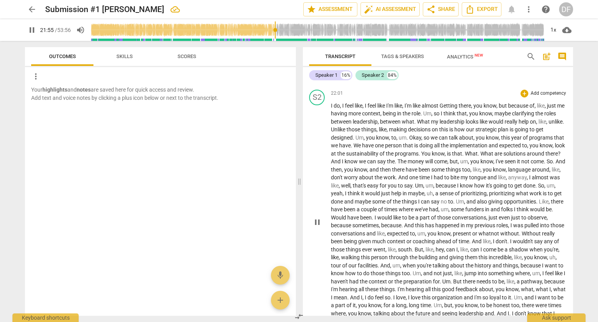
click at [331, 109] on span "I" at bounding box center [332, 105] width 3 height 6
type input "1317"
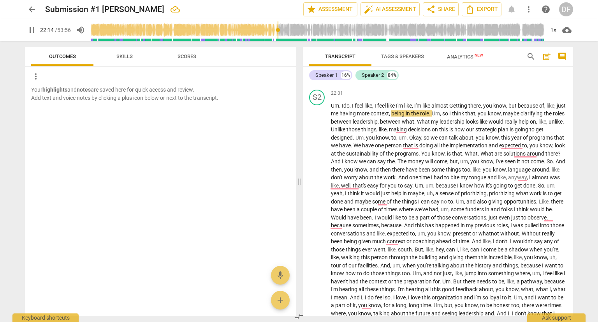
click at [32, 28] on span "pause" at bounding box center [31, 29] width 9 height 9
type input "1335"
click at [457, 109] on span "Getting" at bounding box center [459, 105] width 19 height 6
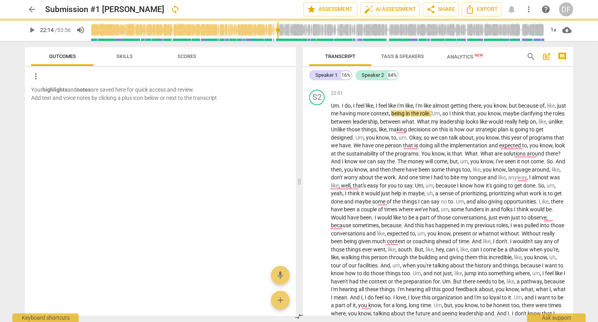
click at [28, 30] on span "play_arrow" at bounding box center [31, 29] width 9 height 9
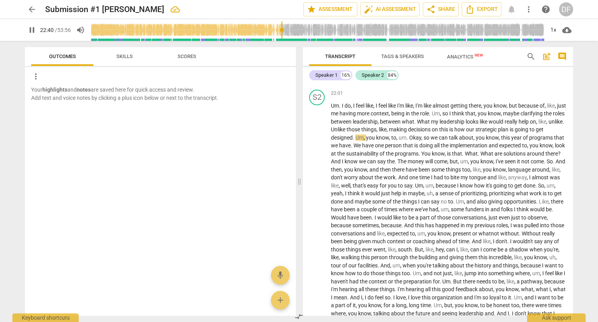
click at [33, 31] on span "pause" at bounding box center [31, 29] width 9 height 9
type input "1360"
drag, startPoint x: 353, startPoint y: 142, endPoint x: 348, endPoint y: 141, distance: 4.7
click at [347, 132] on span "Unlike" at bounding box center [339, 129] width 16 height 6
click at [29, 31] on span "play_arrow" at bounding box center [31, 29] width 9 height 9
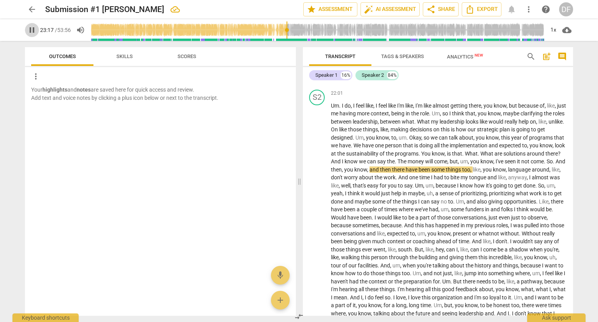
click at [34, 30] on span "pause" at bounding box center [31, 29] width 9 height 9
type input "1398"
click at [556, 164] on span "And" at bounding box center [561, 161] width 10 height 6
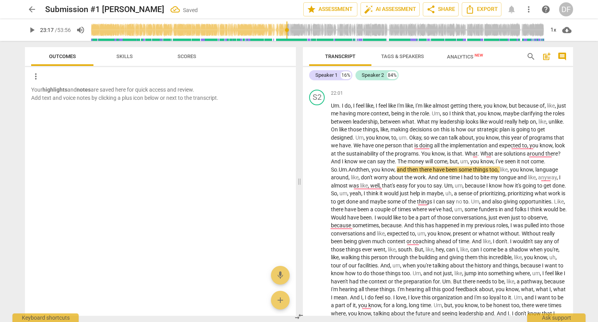
click at [30, 30] on span "play_arrow" at bounding box center [31, 29] width 9 height 9
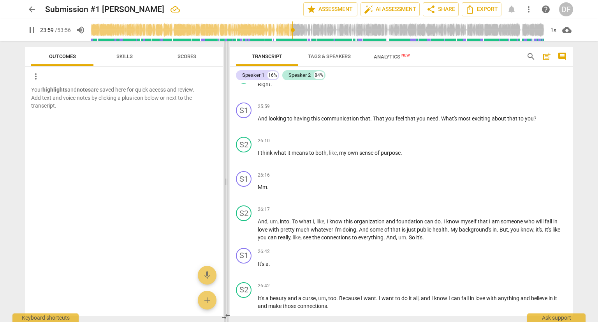
scroll to position [2819, 0]
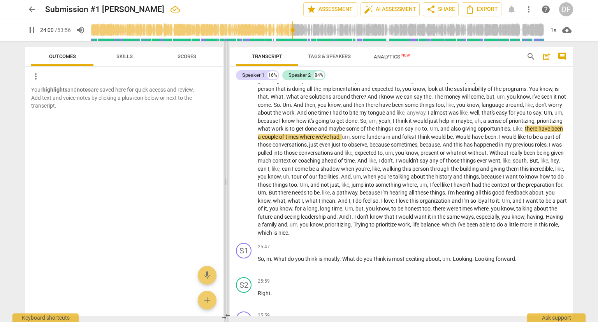
drag, startPoint x: 298, startPoint y: 183, endPoint x: 225, endPoint y: 174, distance: 73.7
click at [225, 174] on span at bounding box center [226, 181] width 5 height 281
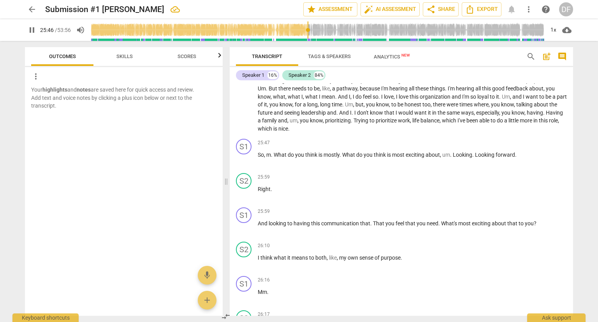
scroll to position [2936, 0]
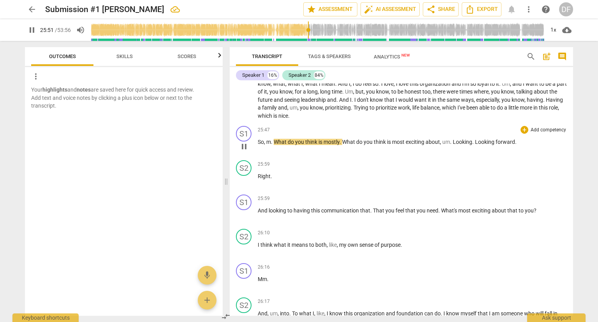
click at [271, 145] on span "." at bounding box center [272, 142] width 3 height 6
type input "1553"
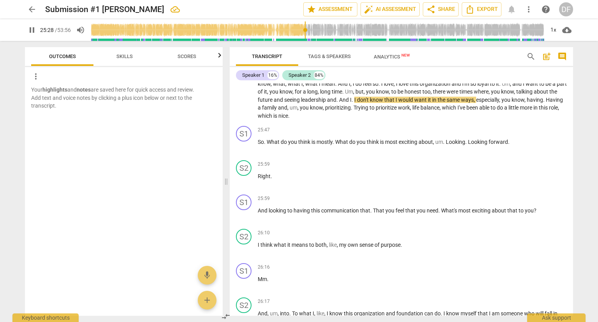
drag, startPoint x: 310, startPoint y: 28, endPoint x: 305, endPoint y: 28, distance: 4.7
click at [305, 28] on input "range" at bounding box center [318, 30] width 454 height 25
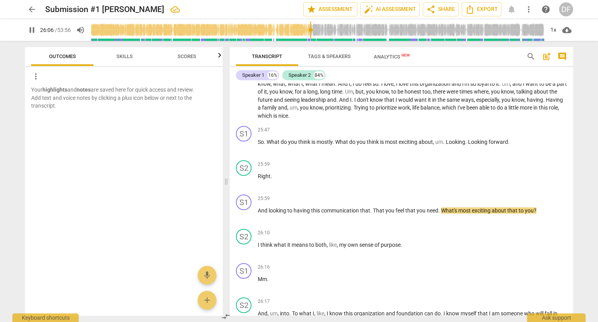
click at [32, 32] on span "pause" at bounding box center [31, 29] width 9 height 9
click at [246, 176] on div "S2" at bounding box center [244, 168] width 16 height 16
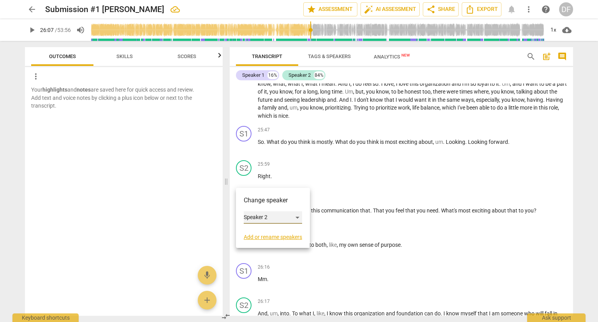
click at [264, 217] on div "Speaker 2" at bounding box center [273, 217] width 58 height 12
click at [266, 203] on li "Speaker 1" at bounding box center [273, 202] width 59 height 15
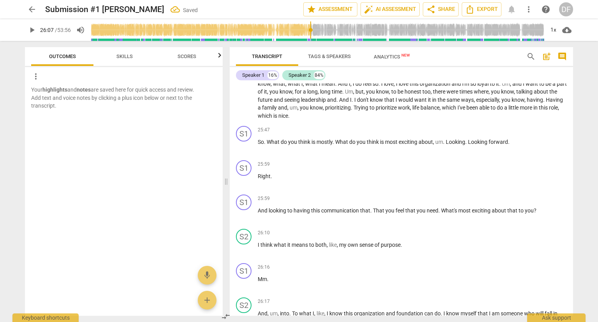
click at [31, 28] on span "play_arrow" at bounding box center [31, 29] width 9 height 9
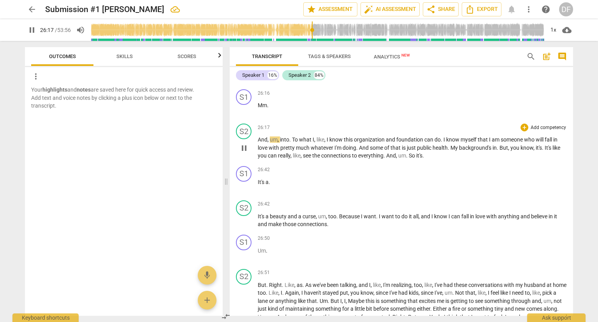
scroll to position [3091, 0]
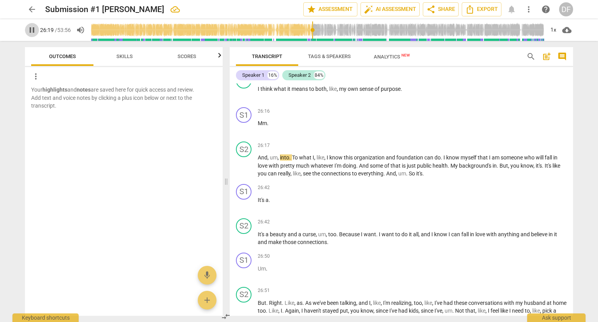
click at [31, 28] on span "pause" at bounding box center [31, 29] width 9 height 9
type input "1580"
click at [267, 126] on span "." at bounding box center [268, 123] width 2 height 6
click at [34, 30] on span "play_arrow" at bounding box center [31, 29] width 9 height 9
click at [33, 32] on span "pause" at bounding box center [31, 29] width 9 height 9
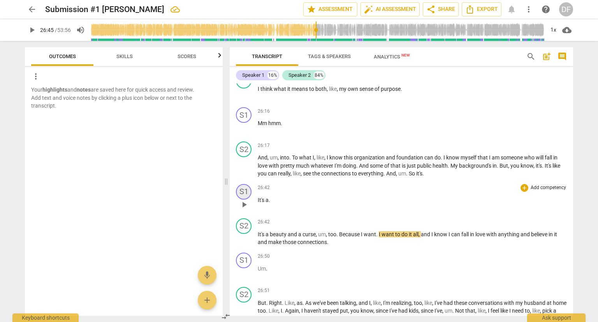
click at [246, 199] on div "S1" at bounding box center [244, 192] width 16 height 16
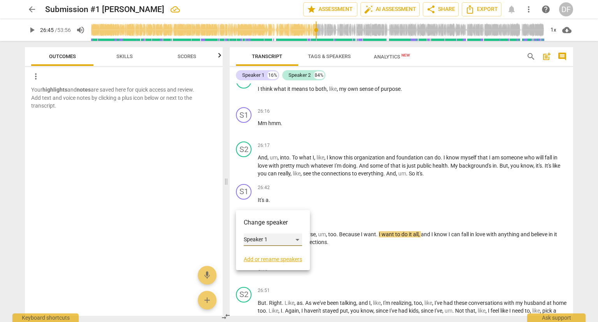
click at [289, 242] on div "Speaker 1" at bounding box center [273, 239] width 58 height 12
click at [288, 253] on li "Speaker 2" at bounding box center [273, 254] width 59 height 15
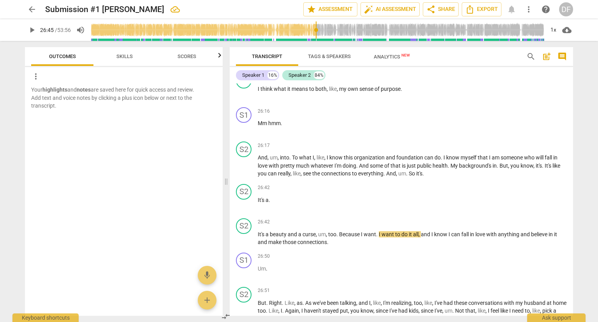
click at [32, 29] on span "play_arrow" at bounding box center [31, 29] width 9 height 9
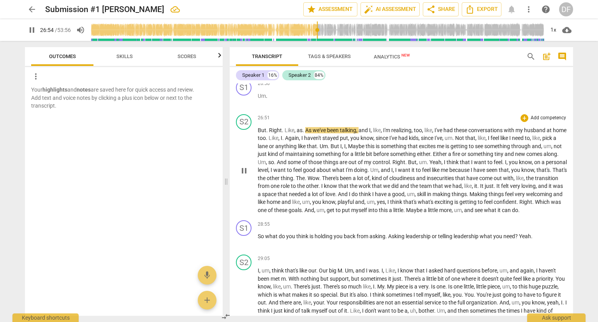
scroll to position [3208, 0]
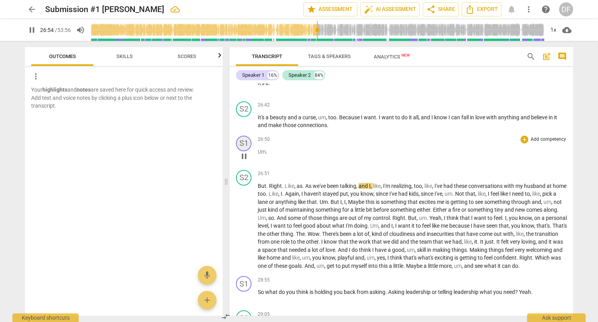
click at [242, 151] on div "S1" at bounding box center [244, 143] width 16 height 16
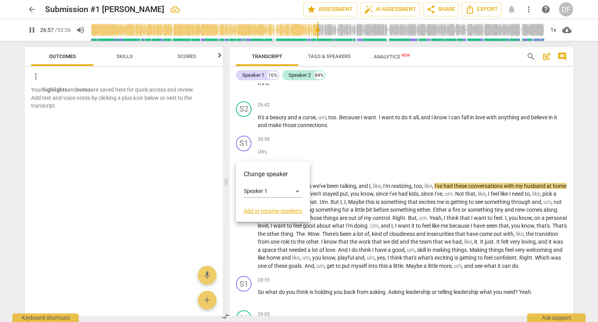
click at [33, 28] on div at bounding box center [299, 161] width 598 height 322
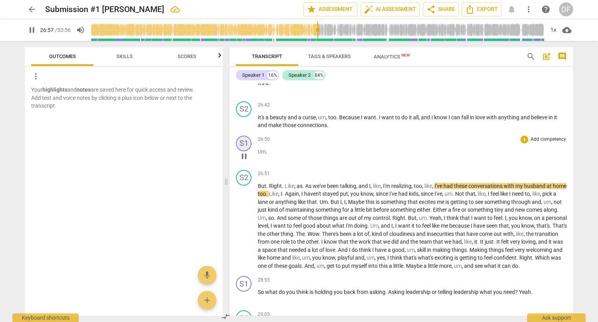
click at [250, 151] on div "S1" at bounding box center [244, 143] width 16 height 16
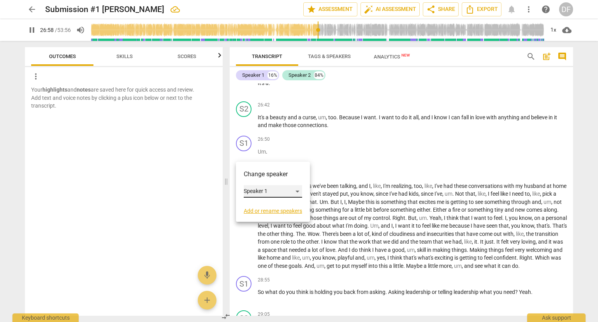
click at [288, 188] on div "Speaker 1" at bounding box center [273, 191] width 58 height 12
click at [287, 203] on li "Speaker 2" at bounding box center [273, 206] width 59 height 15
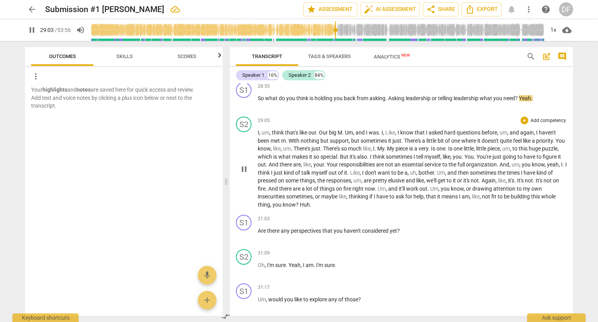
scroll to position [3393, 0]
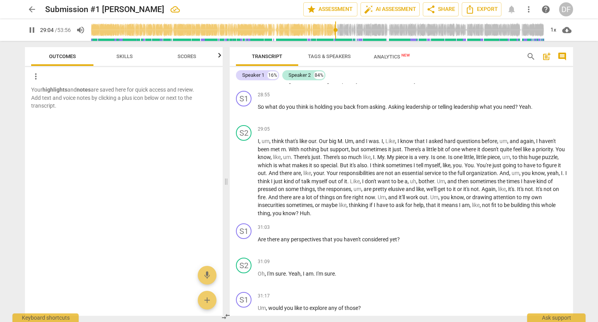
click at [32, 25] on span "pause" at bounding box center [31, 29] width 9 height 9
type input "1745"
click at [258, 144] on span "I" at bounding box center [259, 141] width 2 height 6
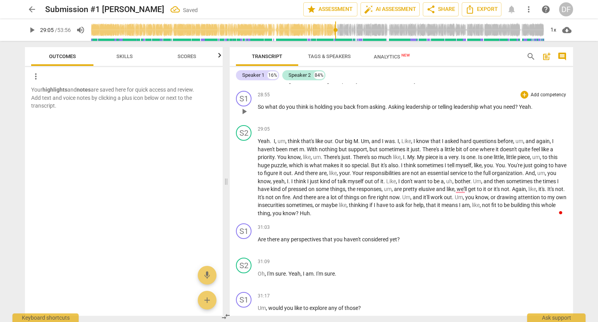
click at [537, 111] on p "So what do you think is holding you back from asking . Asking leadership or tel…" at bounding box center [412, 107] width 309 height 8
click at [332, 28] on input "range" at bounding box center [318, 30] width 454 height 25
click at [31, 30] on span "play_arrow" at bounding box center [31, 29] width 9 height 9
click at [34, 29] on span "pause" at bounding box center [31, 29] width 9 height 9
type input "1749"
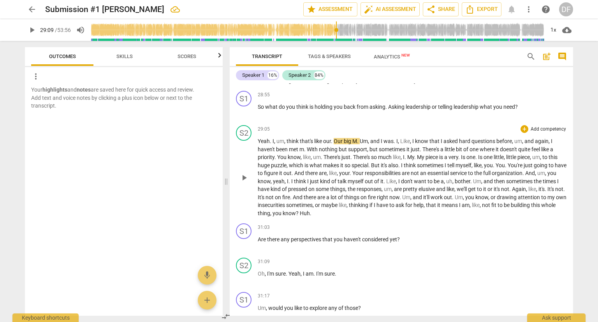
click at [332, 144] on span "." at bounding box center [332, 141] width 3 height 6
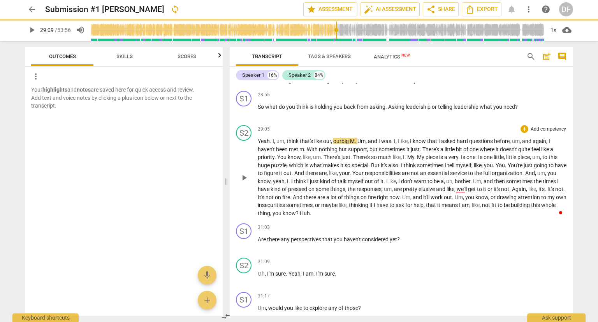
click at [357, 144] on span "." at bounding box center [356, 141] width 3 height 6
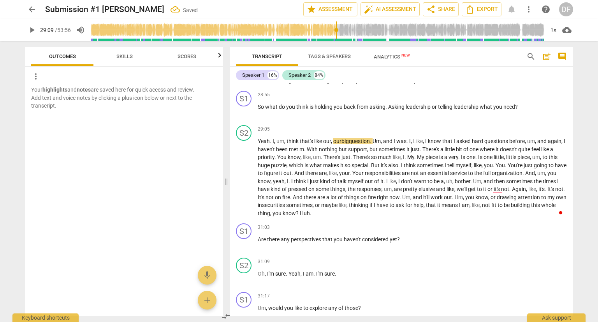
click at [34, 28] on span "play_arrow" at bounding box center [31, 29] width 9 height 9
click at [28, 32] on span "pause" at bounding box center [31, 29] width 9 height 9
type input "1773"
click at [279, 152] on span "haven't" at bounding box center [269, 149] width 18 height 6
click at [316, 152] on span "With" at bounding box center [310, 149] width 12 height 6
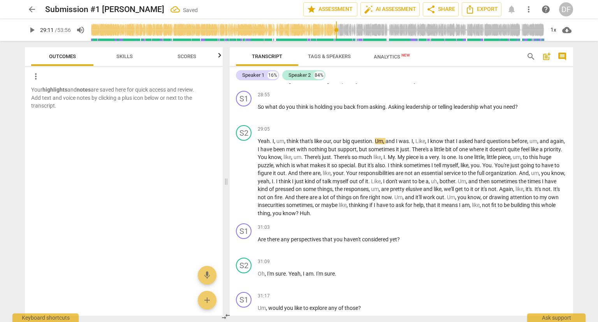
click at [336, 30] on input "range" at bounding box center [318, 30] width 454 height 25
click at [35, 30] on span "play_arrow" at bounding box center [31, 29] width 9 height 9
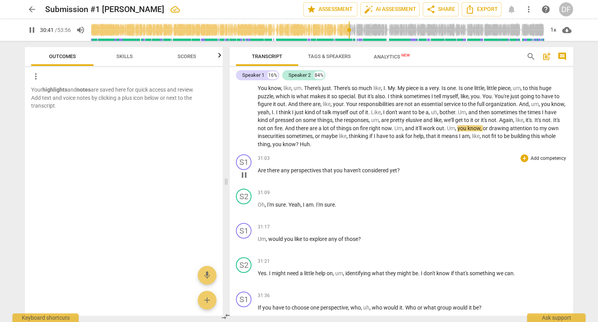
scroll to position [3471, 0]
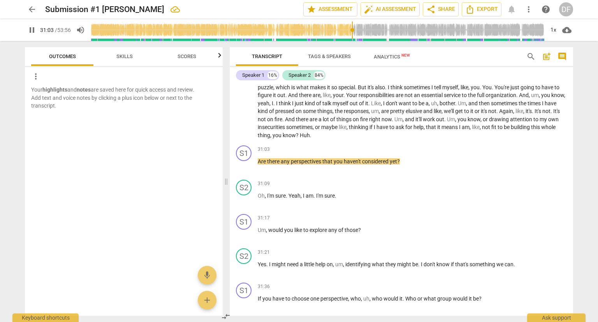
click at [31, 30] on span "pause" at bounding box center [31, 29] width 9 height 9
type input "1864"
click at [258, 164] on span "Are" at bounding box center [262, 161] width 9 height 6
drag, startPoint x: 345, startPoint y: 153, endPoint x: 369, endPoint y: 153, distance: 24.1
click at [369, 139] on p "Yeah . I , um , think that's like our , our big question . Um , and I was . I ,…" at bounding box center [412, 99] width 309 height 80
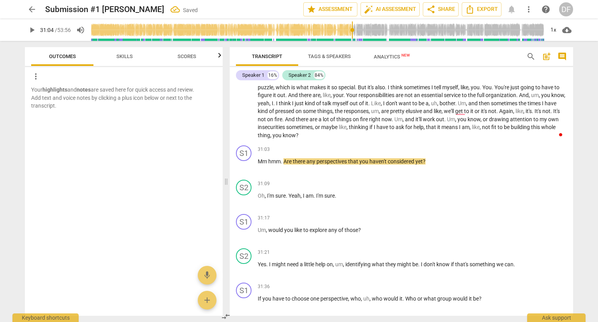
click at [30, 25] on button "play_arrow" at bounding box center [32, 30] width 14 height 14
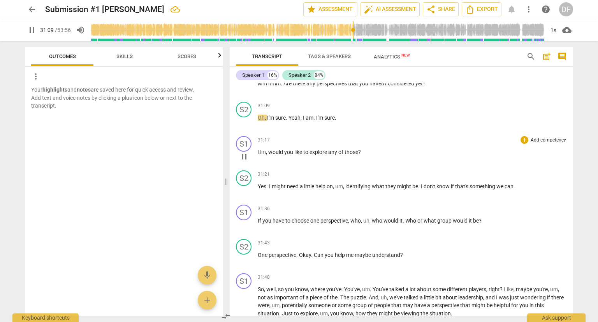
scroll to position [3588, 0]
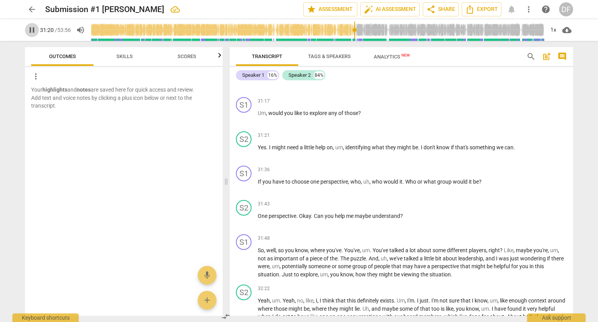
click at [30, 32] on span "pause" at bounding box center [31, 29] width 9 height 9
type input "1881"
click at [341, 83] on p "Oh , I'm sure . Yeah , I am . I'm sure ." at bounding box center [412, 79] width 309 height 8
click at [271, 116] on span "would" at bounding box center [276, 113] width 16 height 6
click at [32, 33] on span "play_arrow" at bounding box center [31, 29] width 9 height 9
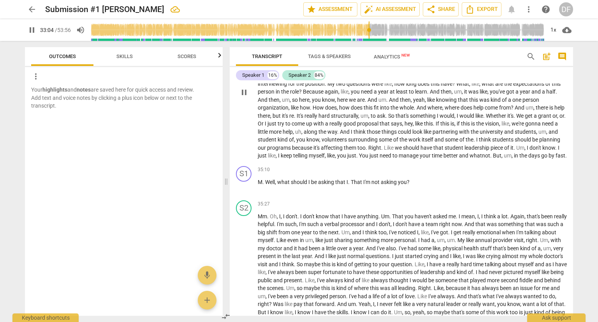
scroll to position [3821, 0]
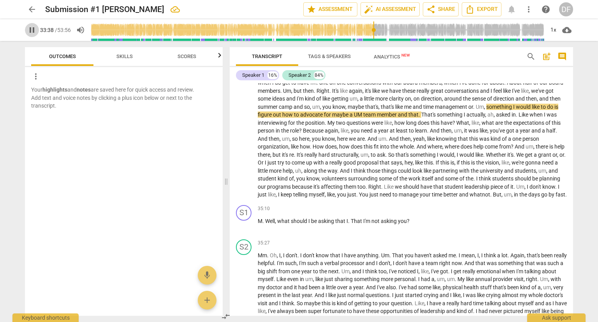
click at [29, 28] on span "pause" at bounding box center [31, 29] width 9 height 9
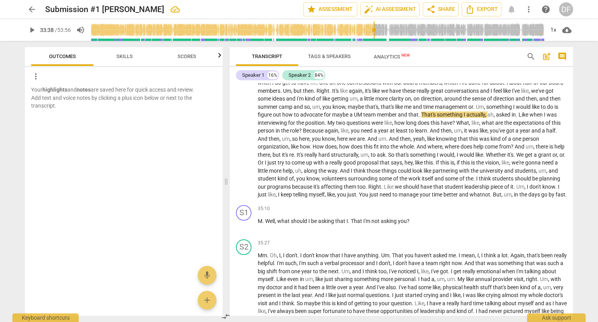
type input "2019"
click at [363, 118] on span "UM" at bounding box center [358, 114] width 9 height 6
click at [34, 27] on span "play_arrow" at bounding box center [31, 29] width 9 height 9
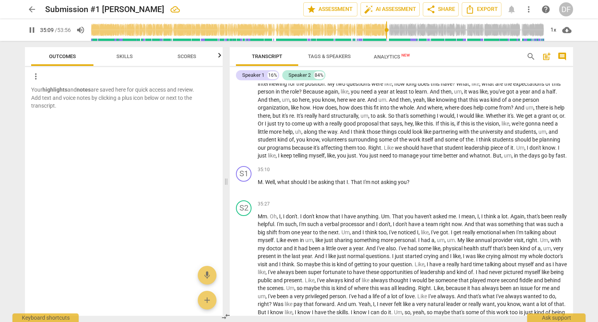
click at [33, 30] on span "pause" at bounding box center [31, 29] width 9 height 9
type input "2110"
drag, startPoint x: 262, startPoint y: 178, endPoint x: 255, endPoint y: 179, distance: 7.0
click at [255, 163] on div "S2 play_arrow pause 32:22 + Add competency keyboard_arrow_right Yeah , um . Yea…" at bounding box center [401, 86] width 343 height 154
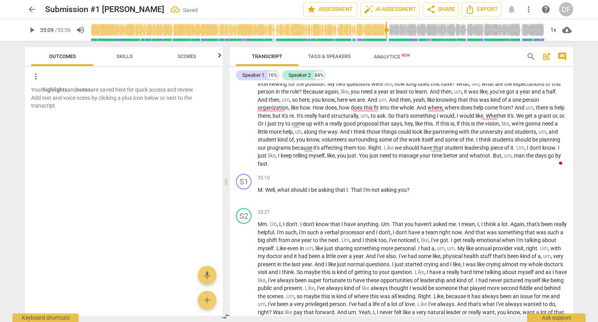
click at [32, 31] on span "play_arrow" at bounding box center [31, 29] width 9 height 9
click at [32, 27] on span "pause" at bounding box center [31, 29] width 9 height 9
type input "2116"
click at [266, 193] on span "Well" at bounding box center [270, 189] width 10 height 6
